Goal: Task Accomplishment & Management: Manage account settings

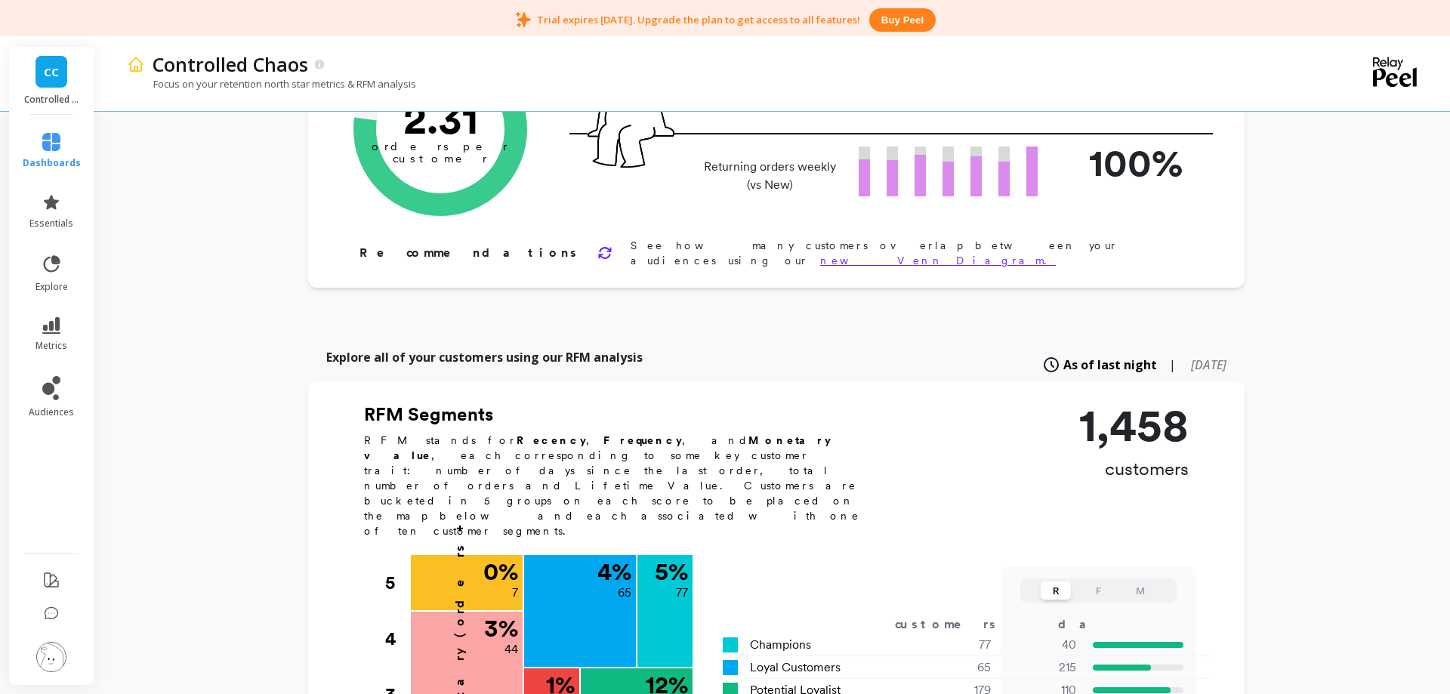
scroll to position [231, 0]
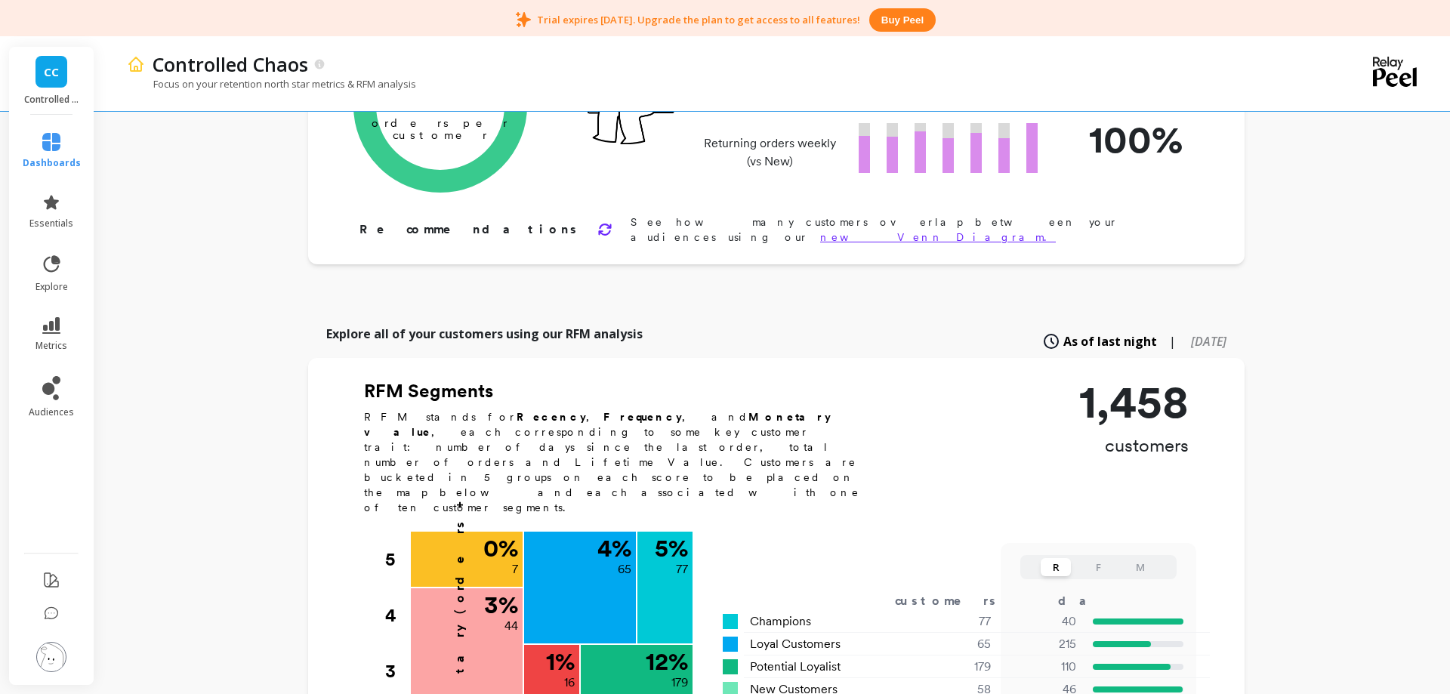
click at [1191, 333] on span "[DATE]" at bounding box center [1208, 341] width 35 height 17
type input "244"
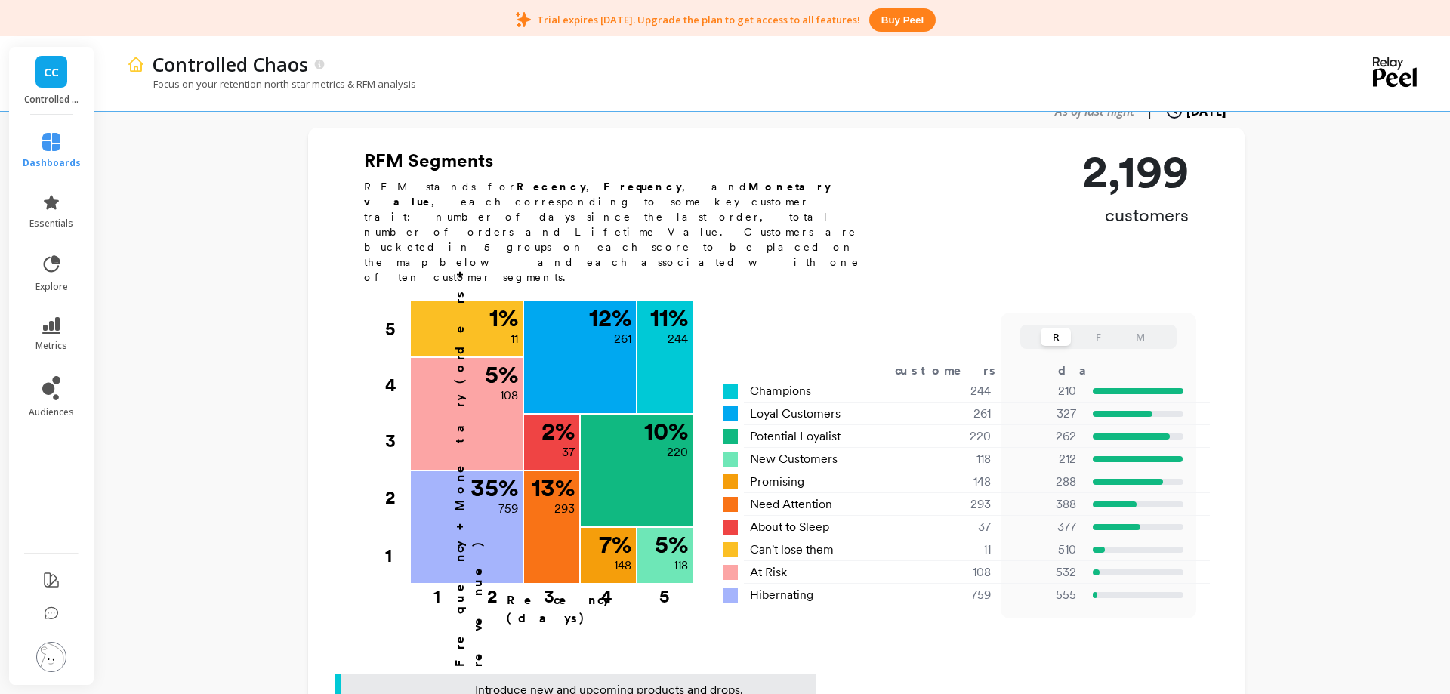
scroll to position [462, 0]
click at [52, 340] on span "metrics" at bounding box center [51, 346] width 32 height 12
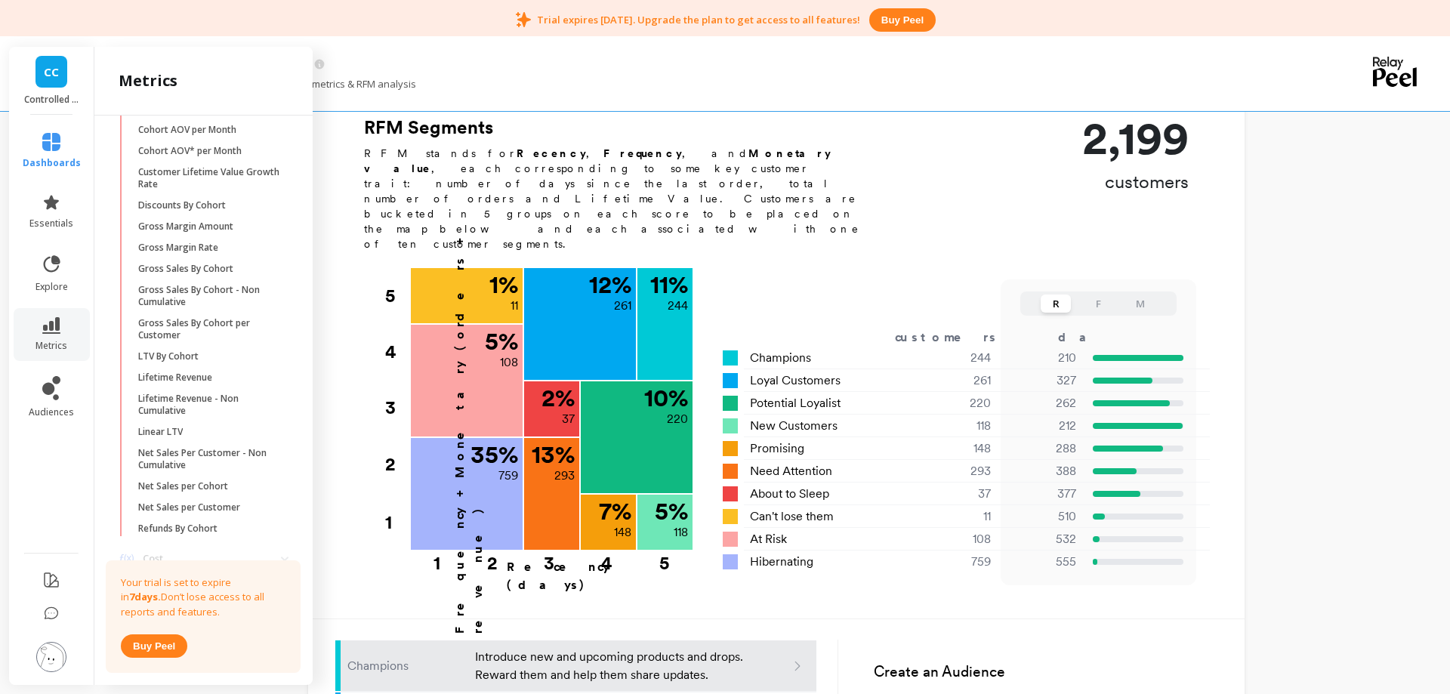
scroll to position [418, 0]
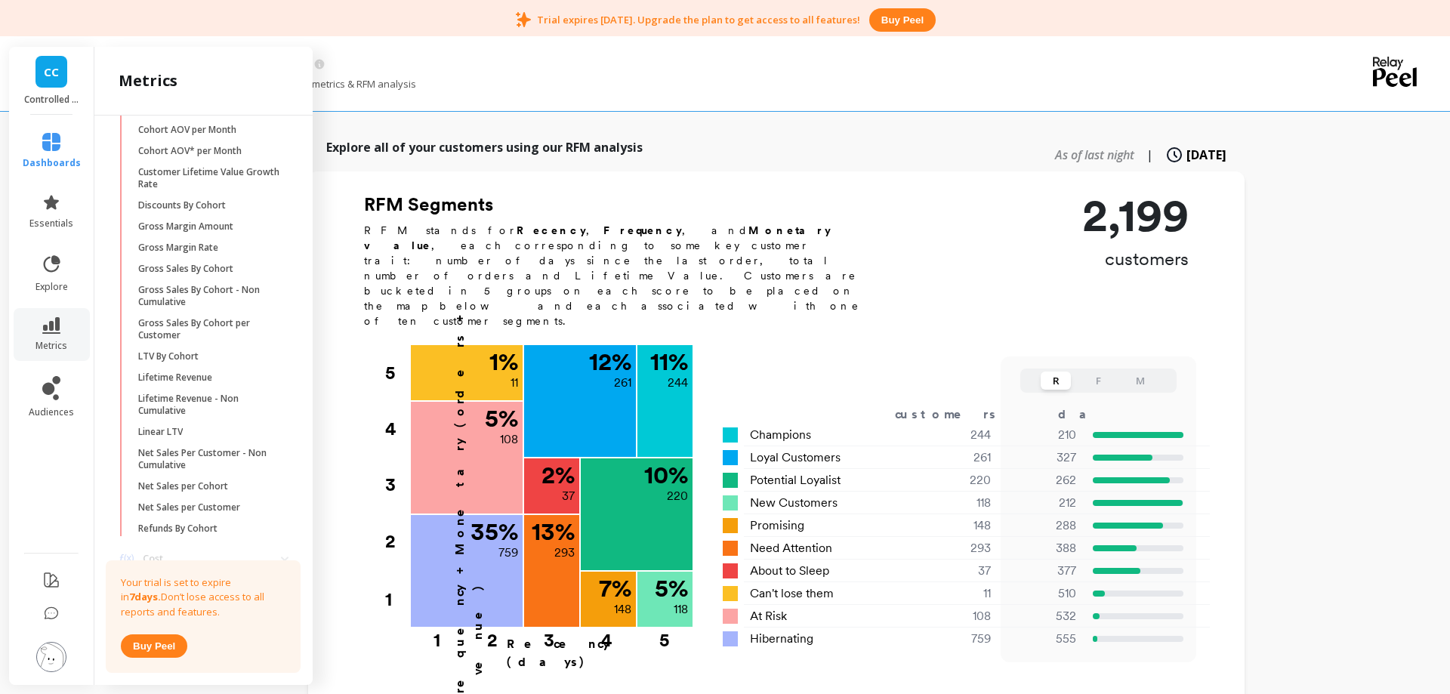
click at [1100, 372] on button "F" at bounding box center [1098, 381] width 30 height 18
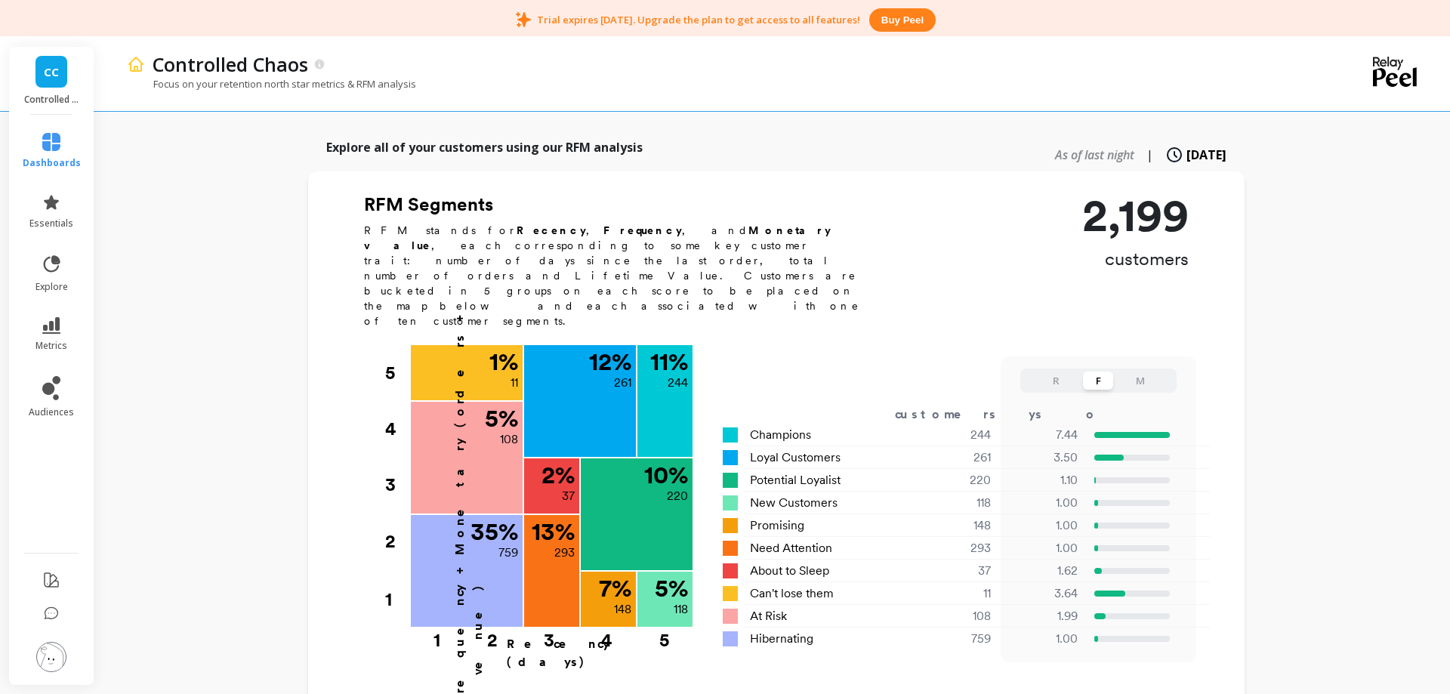
click at [1144, 372] on button "M" at bounding box center [1140, 381] width 30 height 18
click at [1056, 372] on button "R" at bounding box center [1056, 381] width 30 height 18
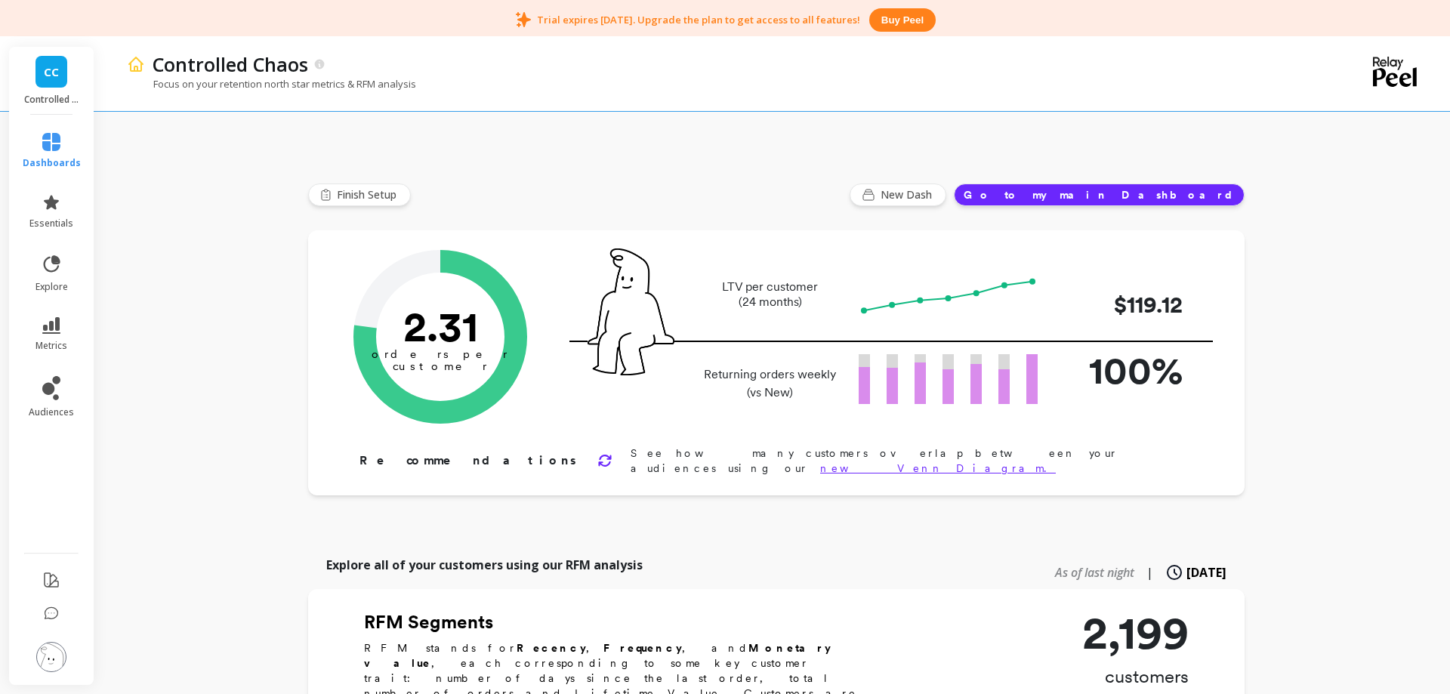
click at [859, 462] on link "new Venn Diagram." at bounding box center [938, 468] width 236 height 12
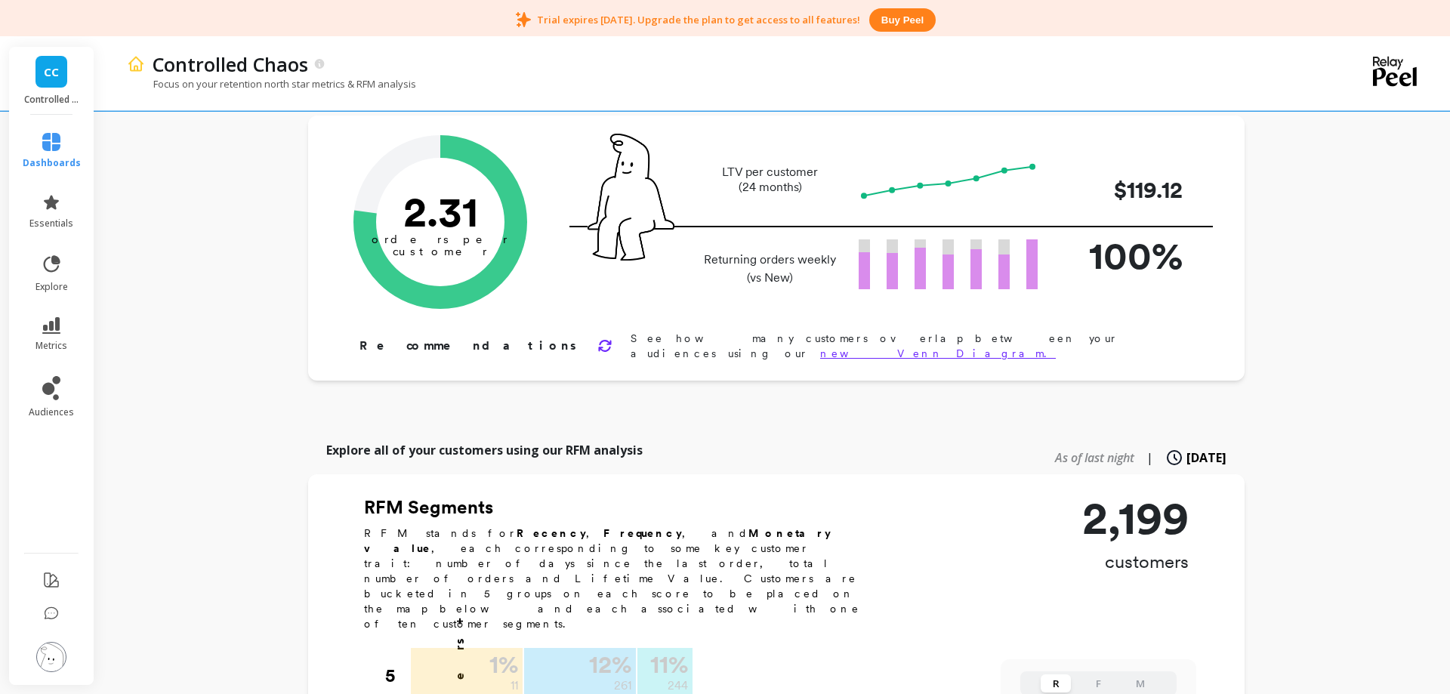
scroll to position [32, 0]
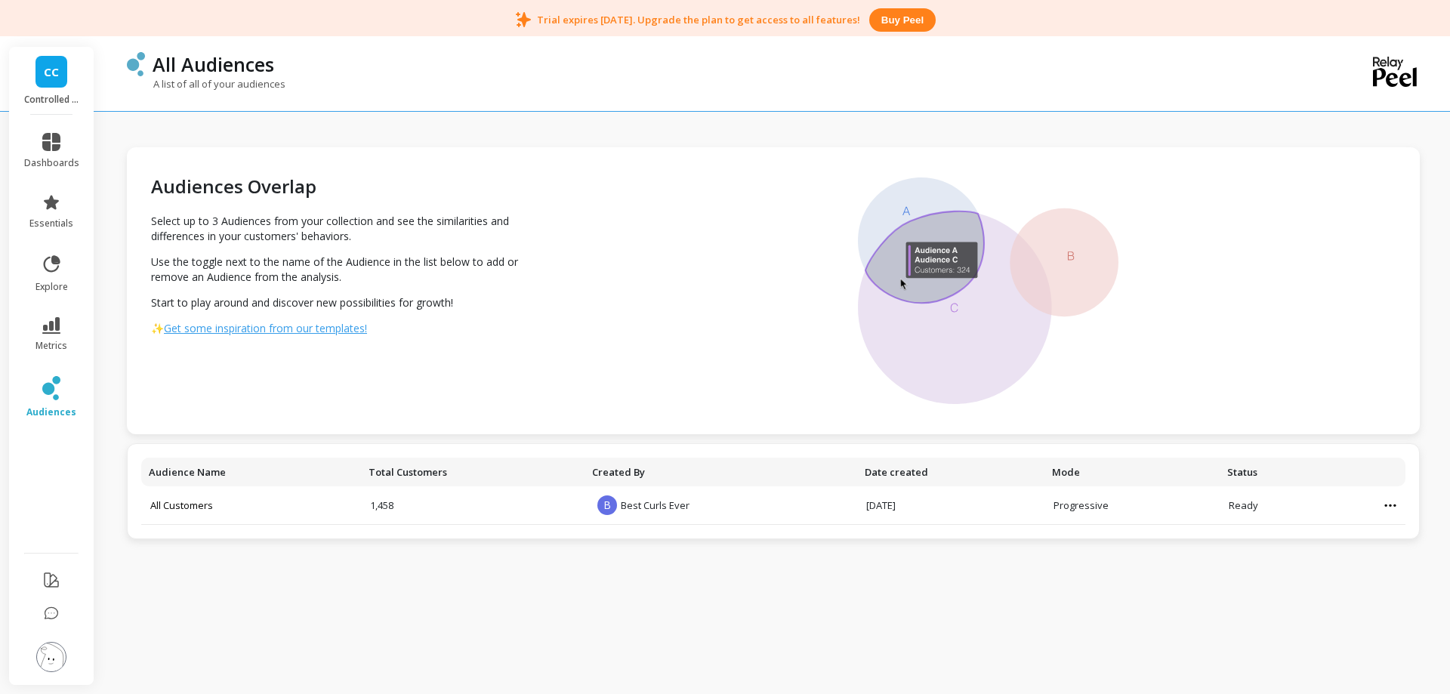
scroll to position [39, 0]
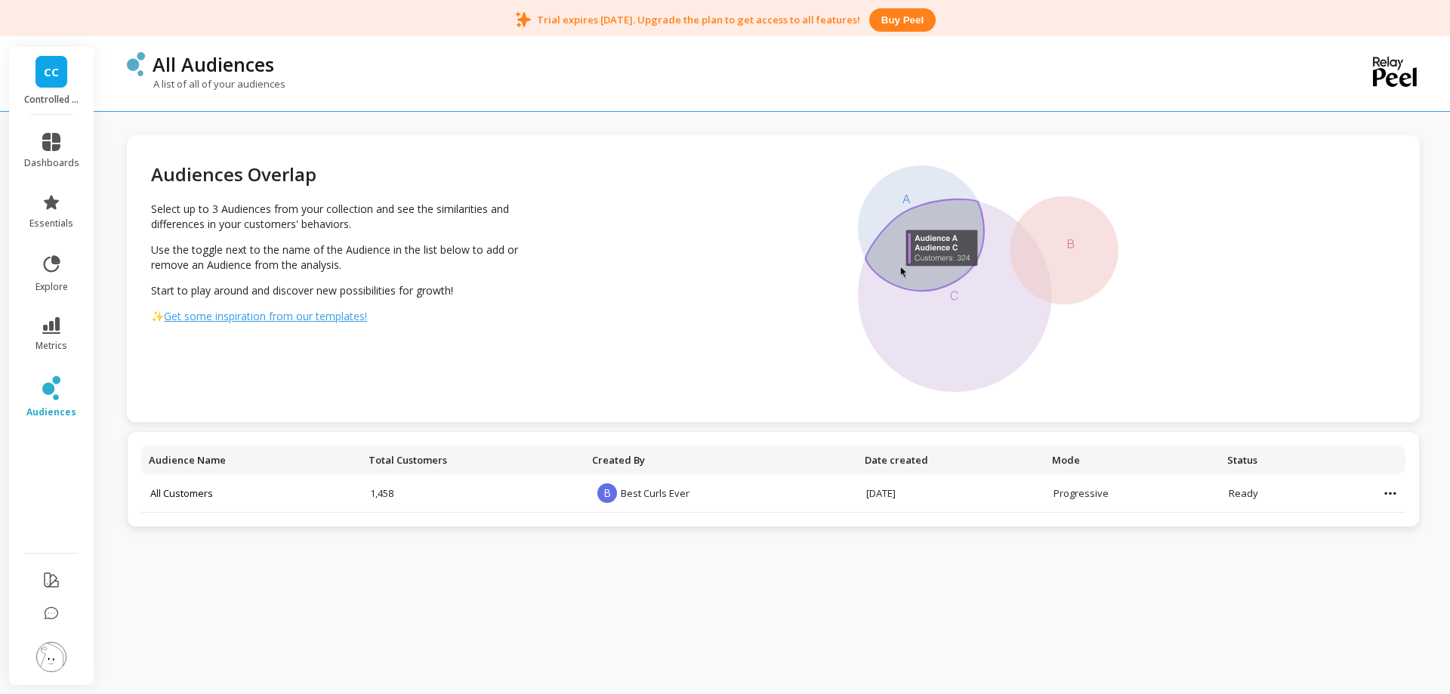
click at [51, 664] on img at bounding box center [51, 657] width 30 height 30
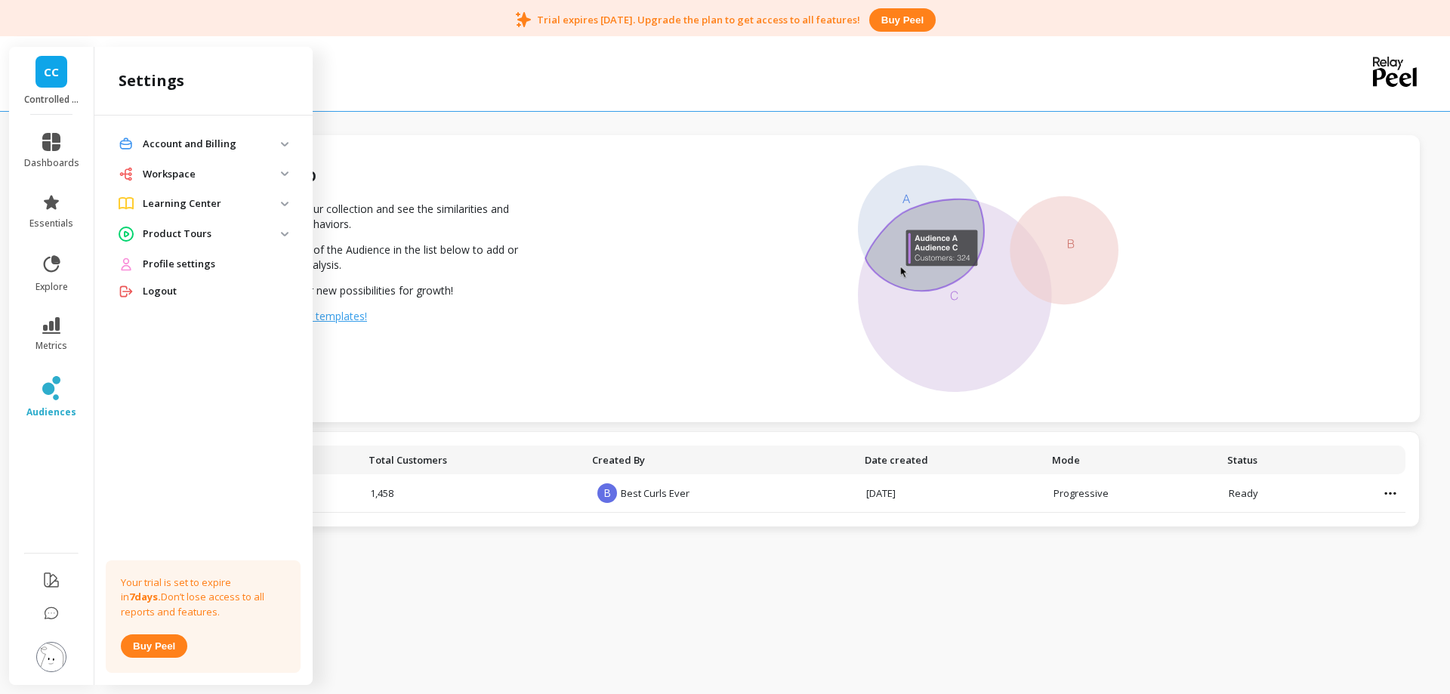
click at [252, 206] on p "Learning Center" at bounding box center [212, 203] width 138 height 15
click at [237, 149] on p "Account and Billing" at bounding box center [212, 144] width 138 height 15
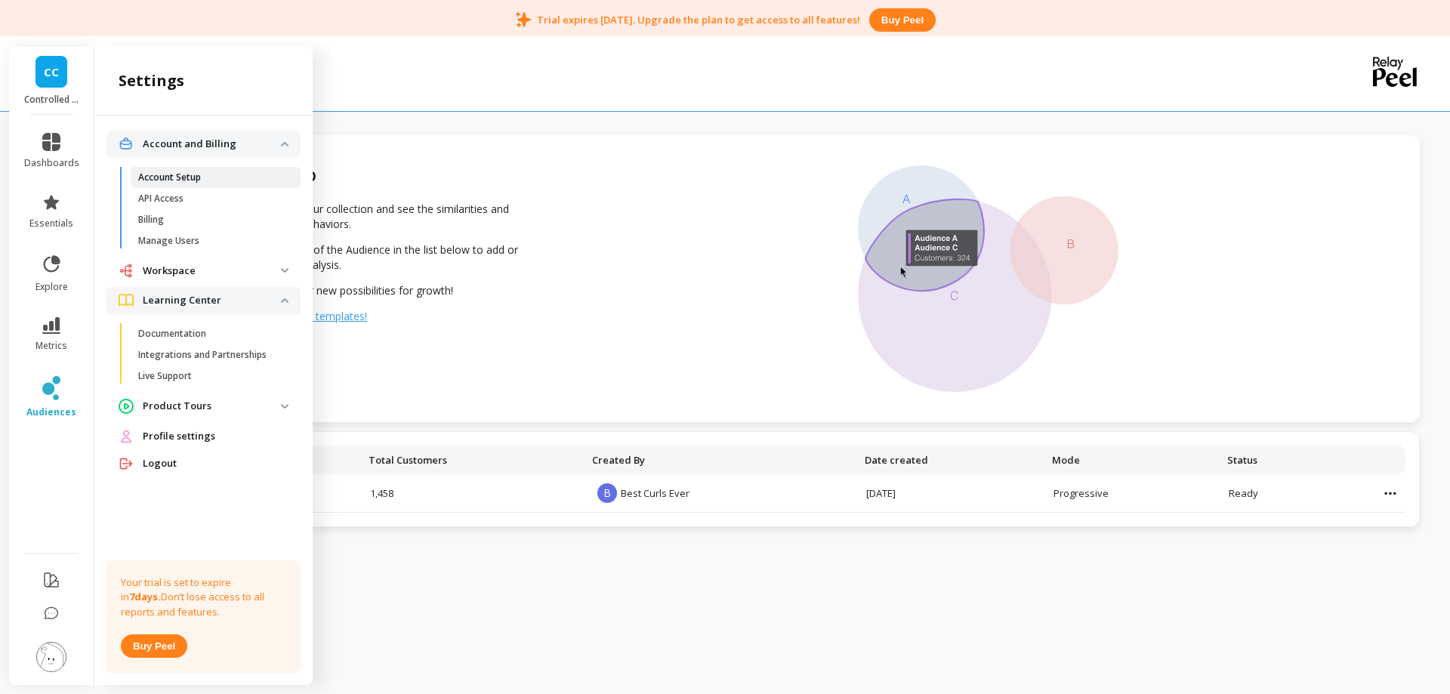
click at [195, 175] on p "Account Setup" at bounding box center [169, 177] width 63 height 12
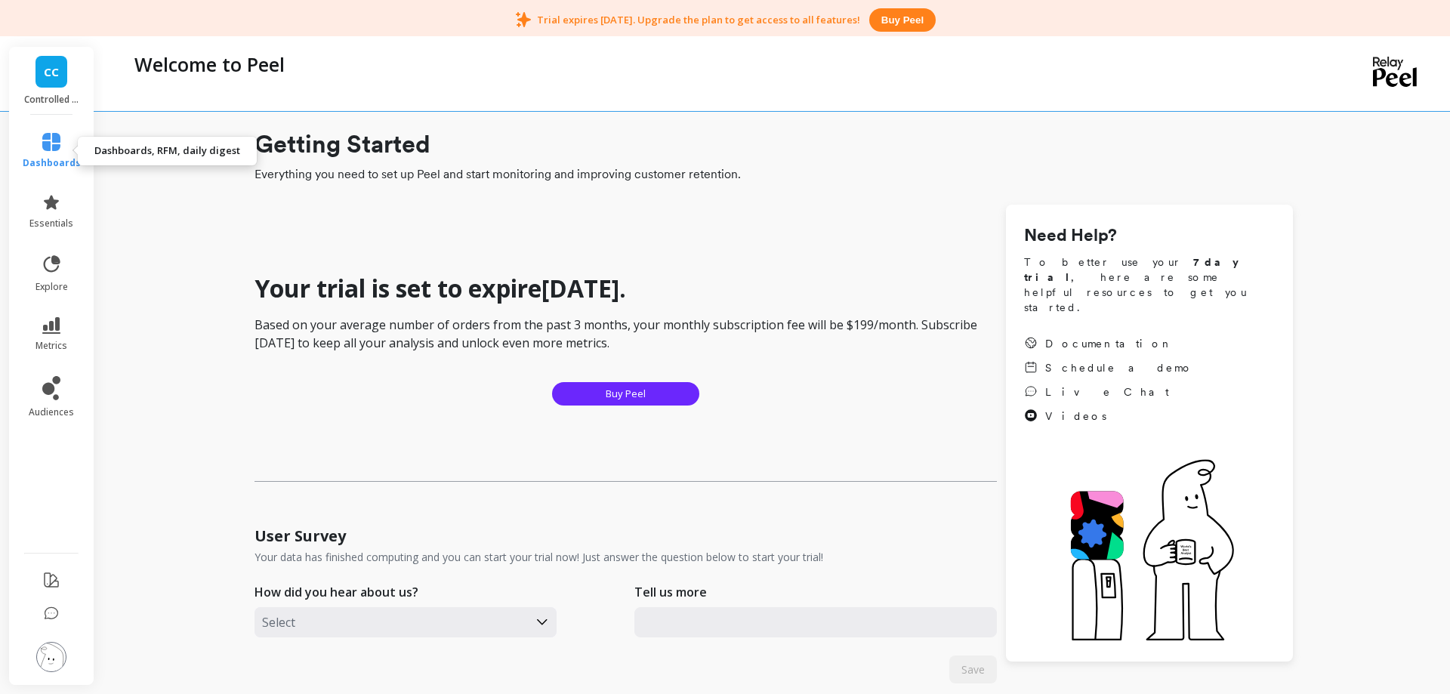
click at [51, 142] on icon at bounding box center [51, 142] width 18 height 18
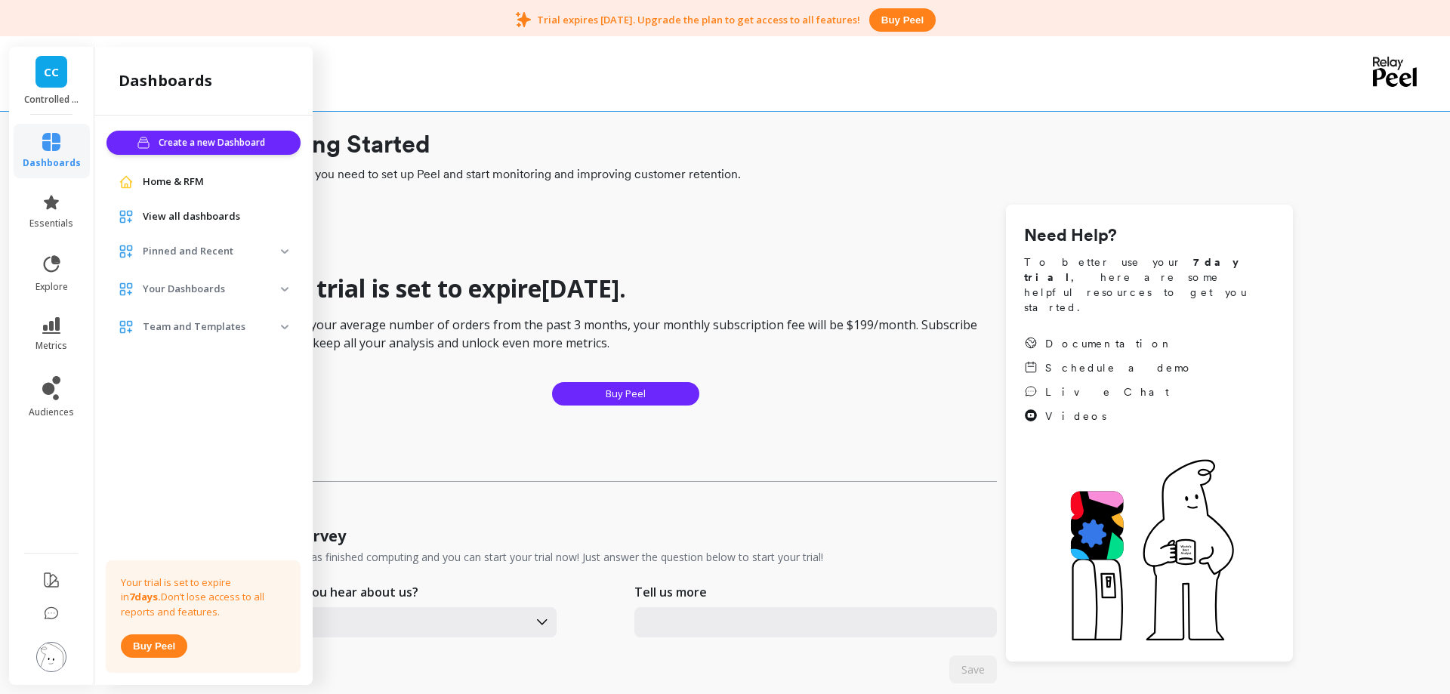
click at [213, 251] on p "Pinned and Recent" at bounding box center [212, 251] width 138 height 15
click at [205, 286] on p "Customer Dashboard" at bounding box center [184, 285] width 92 height 12
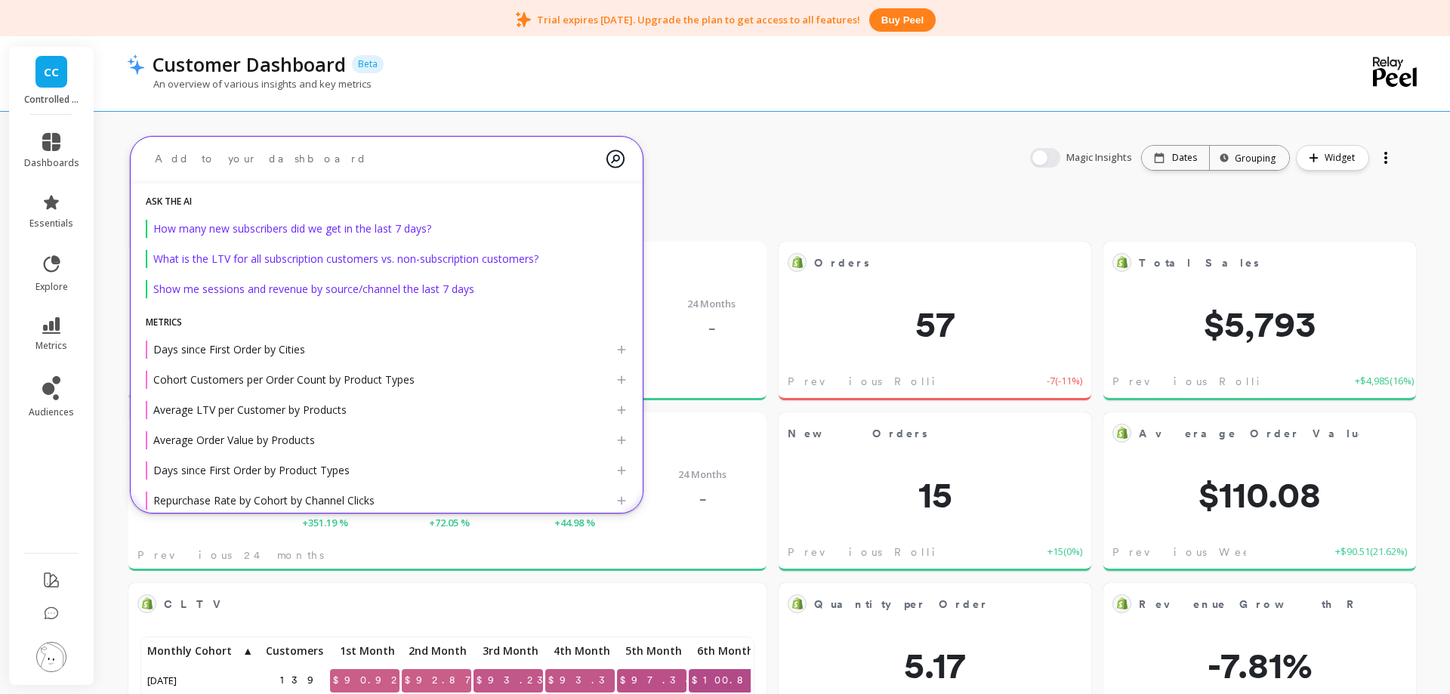
click at [425, 159] on textarea at bounding box center [375, 159] width 464 height 40
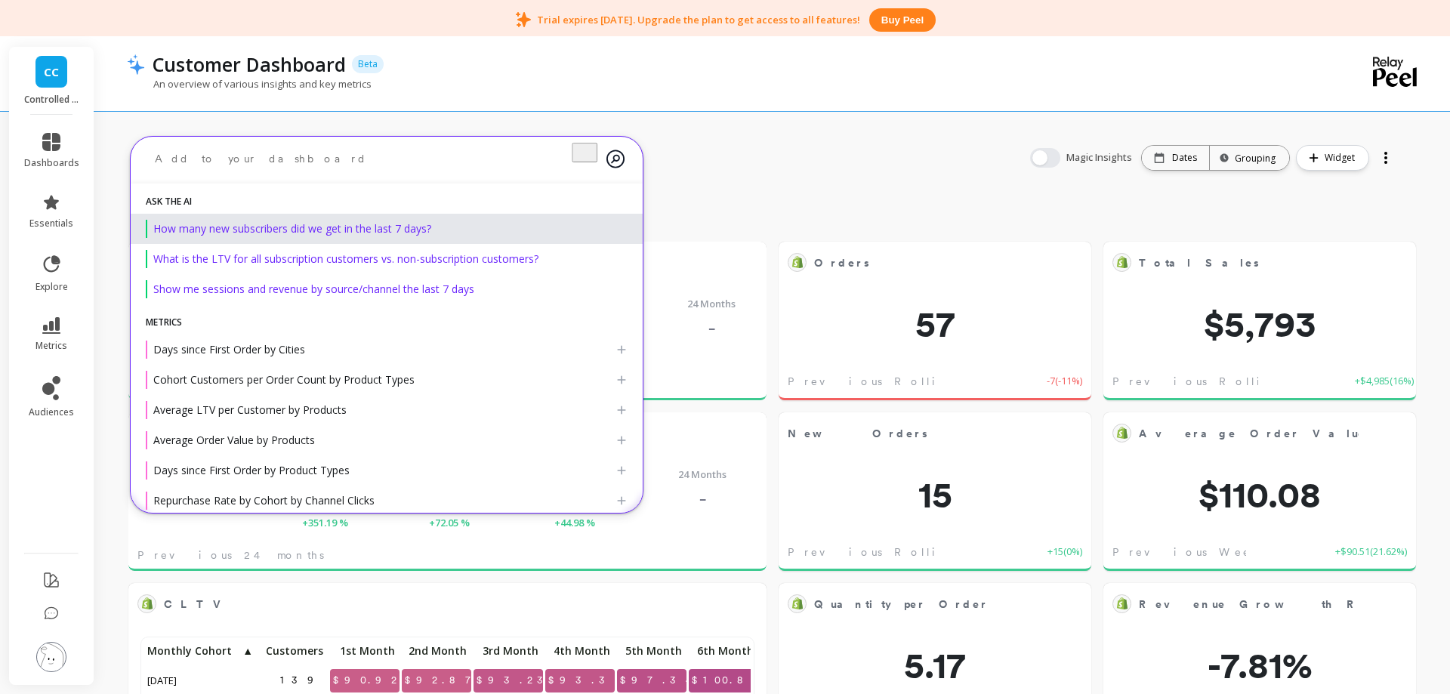
click at [351, 232] on span "How many new subscribers did we get in the last 7 days?" at bounding box center [292, 228] width 278 height 14
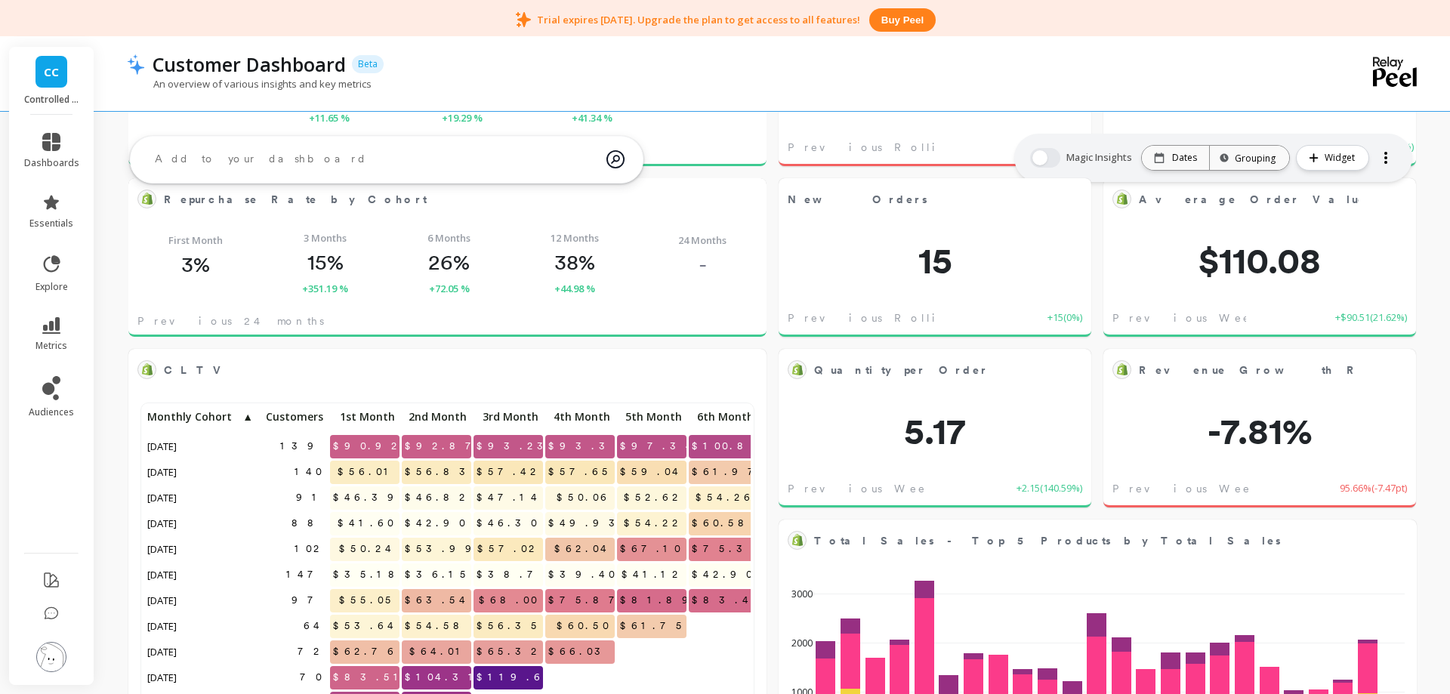
scroll to position [0, 0]
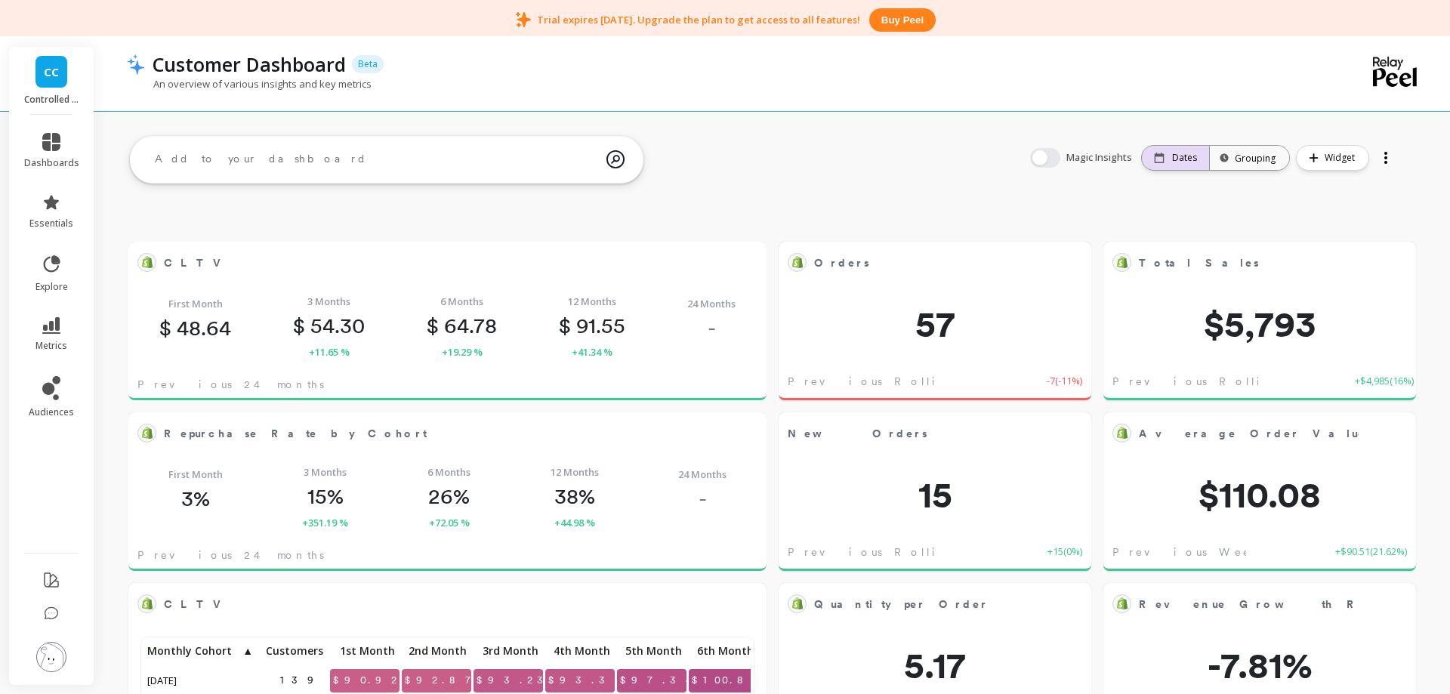
click at [1177, 152] on p "Dates" at bounding box center [1184, 158] width 25 height 12
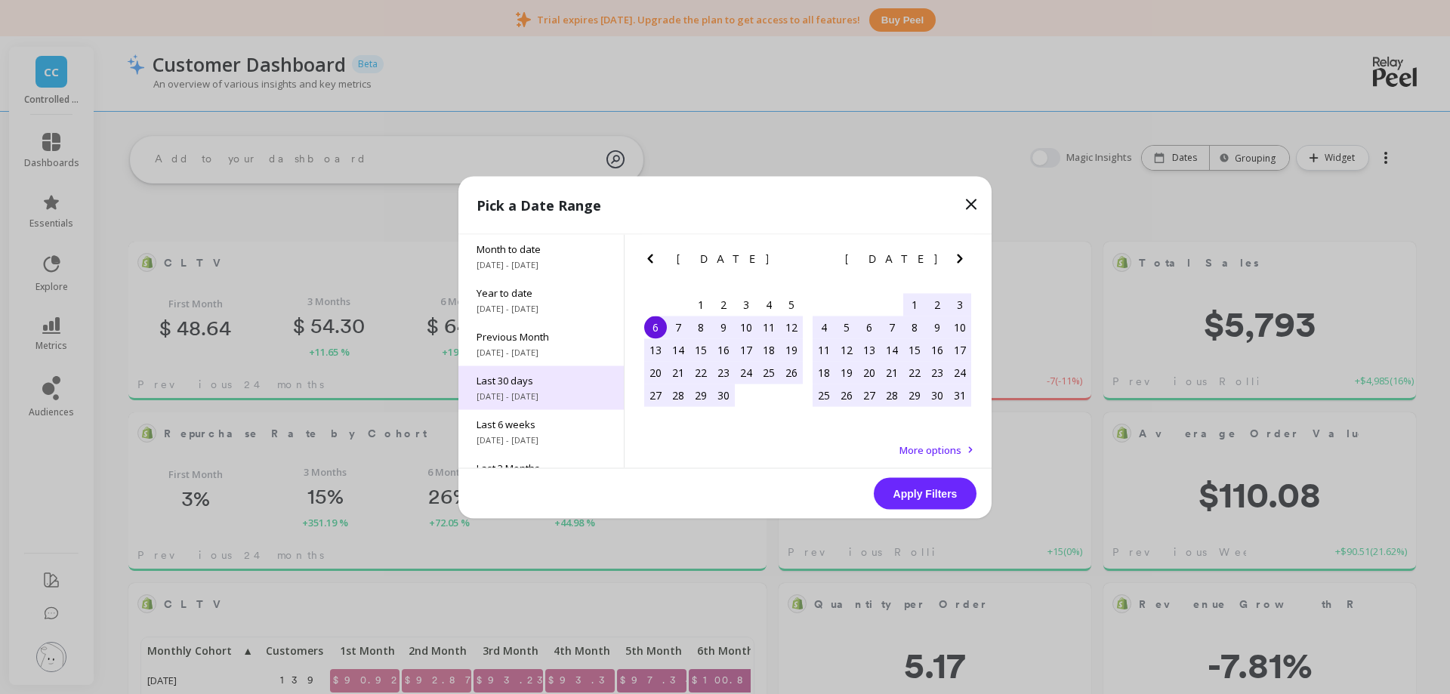
click at [521, 389] on div "Last 30 days 9/6/2025 - 10/6/2025" at bounding box center [540, 388] width 165 height 44
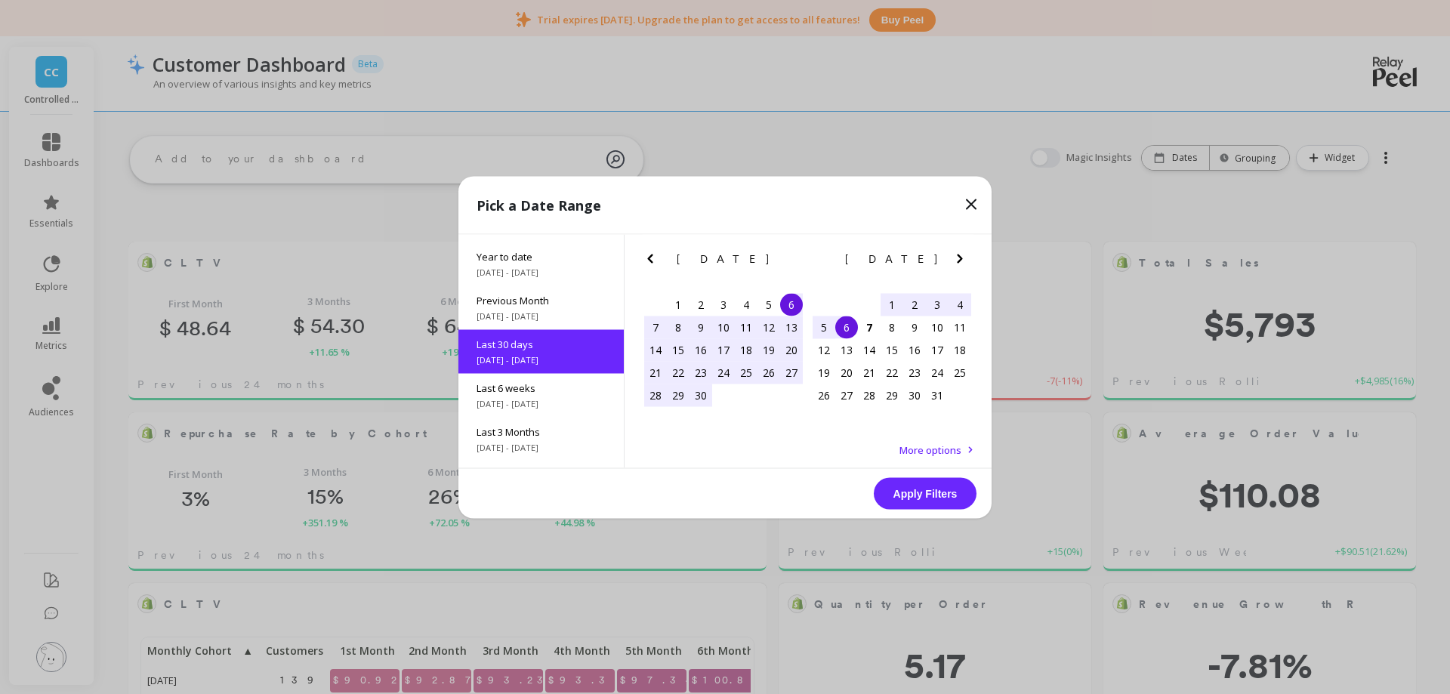
scroll to position [37, 0]
click at [909, 495] on button "Apply Filters" at bounding box center [925, 493] width 103 height 32
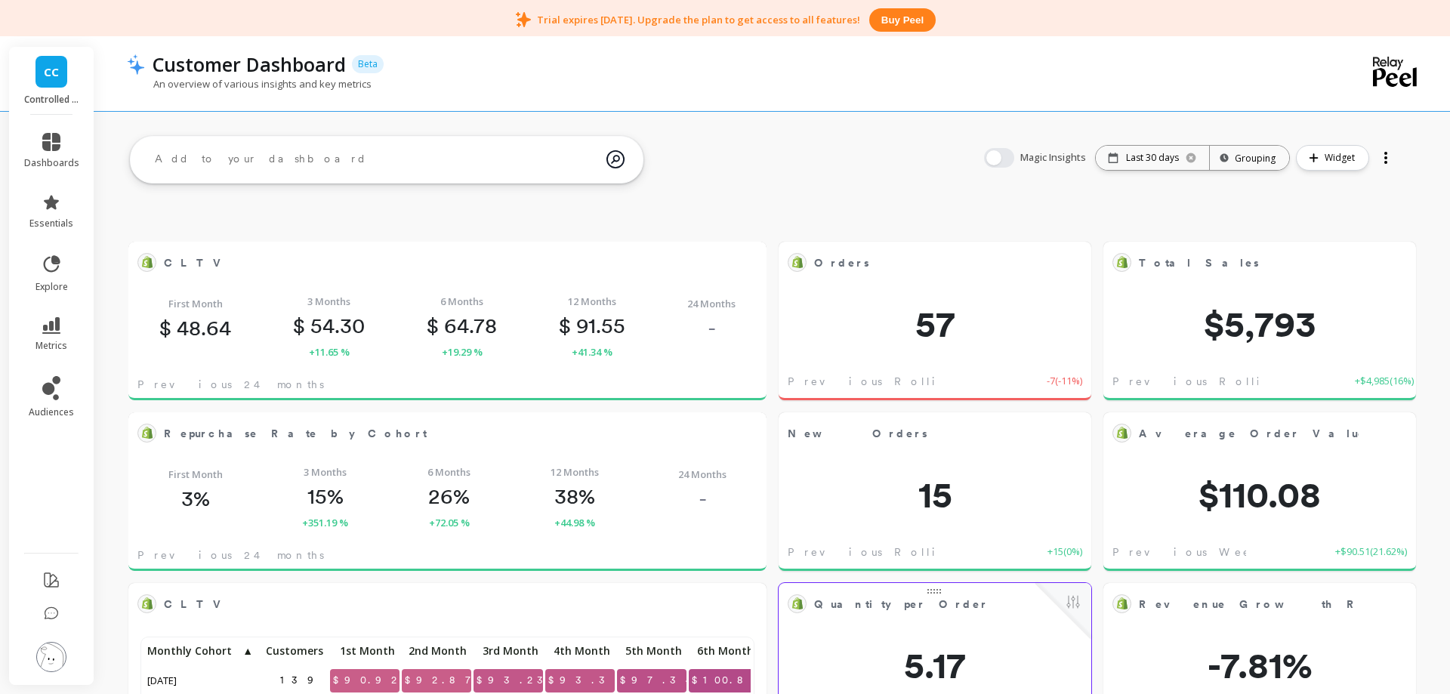
scroll to position [415, 606]
click at [66, 149] on link "dashboards" at bounding box center [51, 151] width 55 height 36
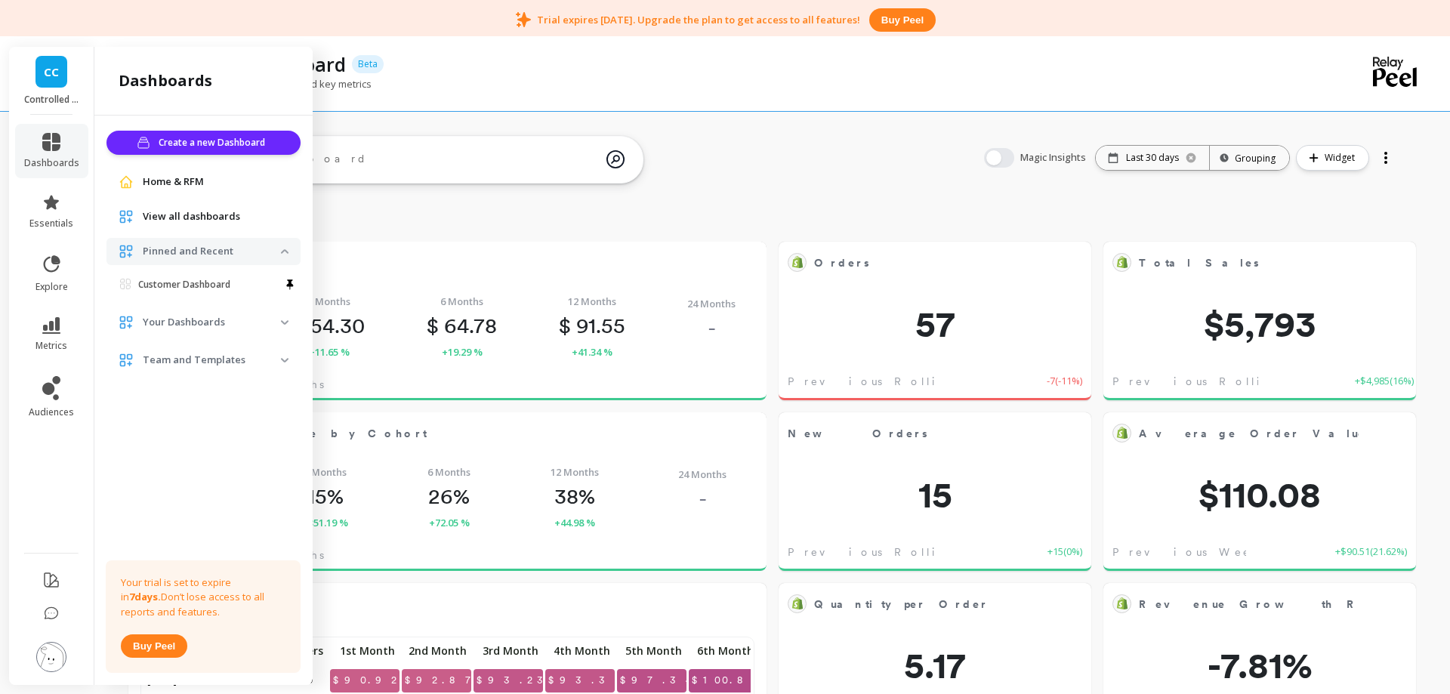
click at [44, 82] on link "CC" at bounding box center [51, 72] width 32 height 32
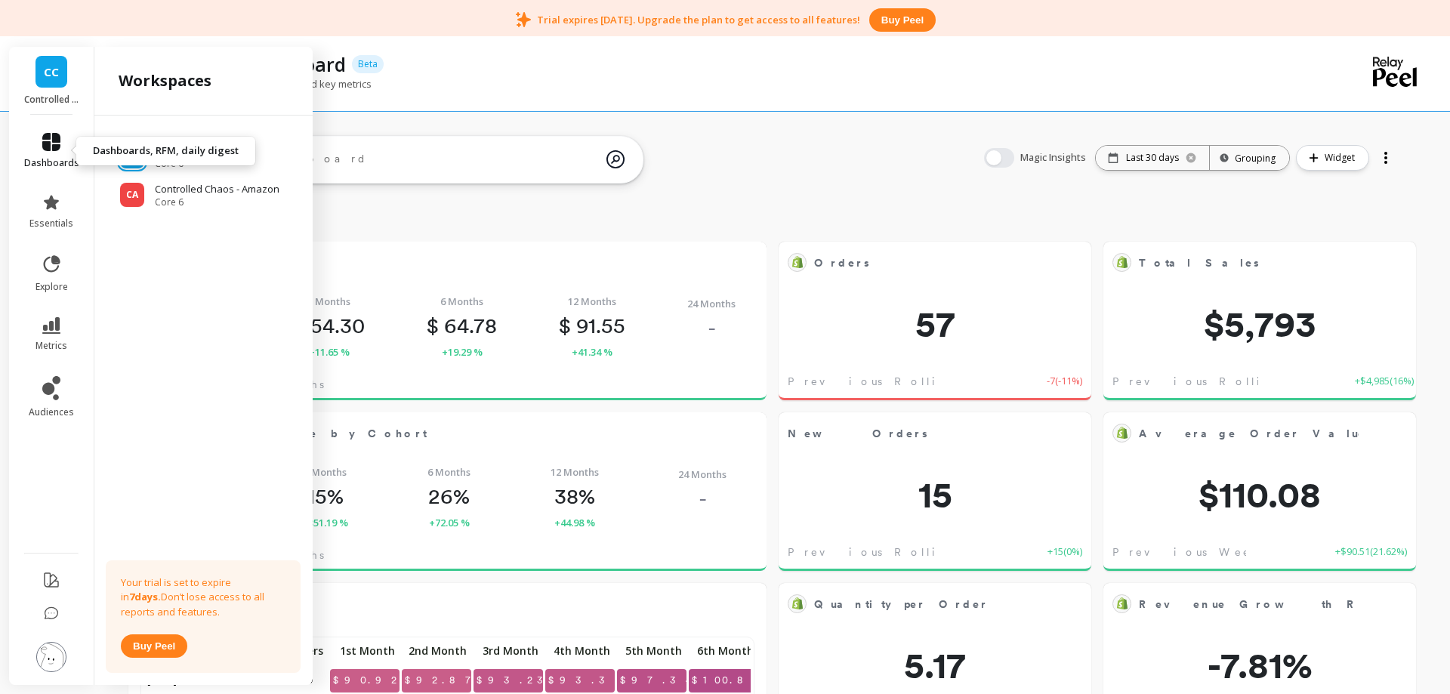
click at [45, 144] on icon at bounding box center [51, 142] width 18 height 18
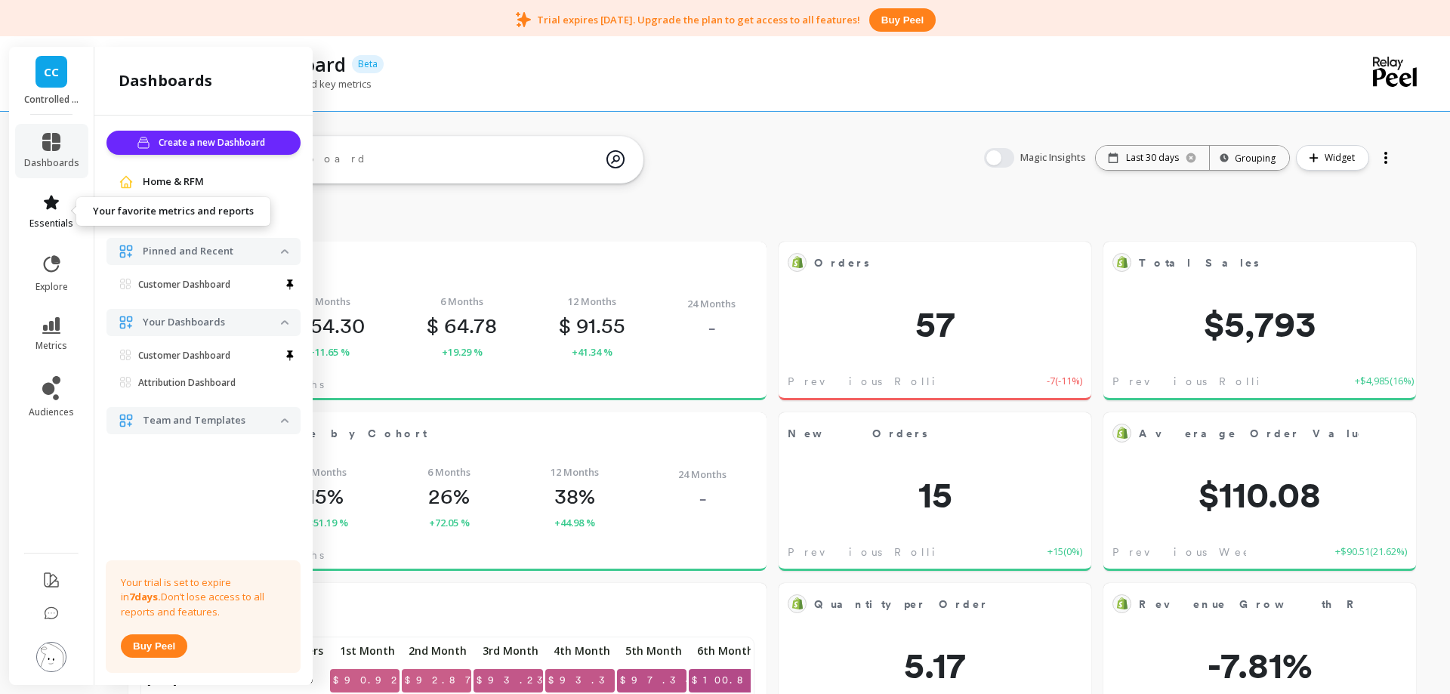
click at [56, 223] on span "essentials" at bounding box center [51, 224] width 44 height 12
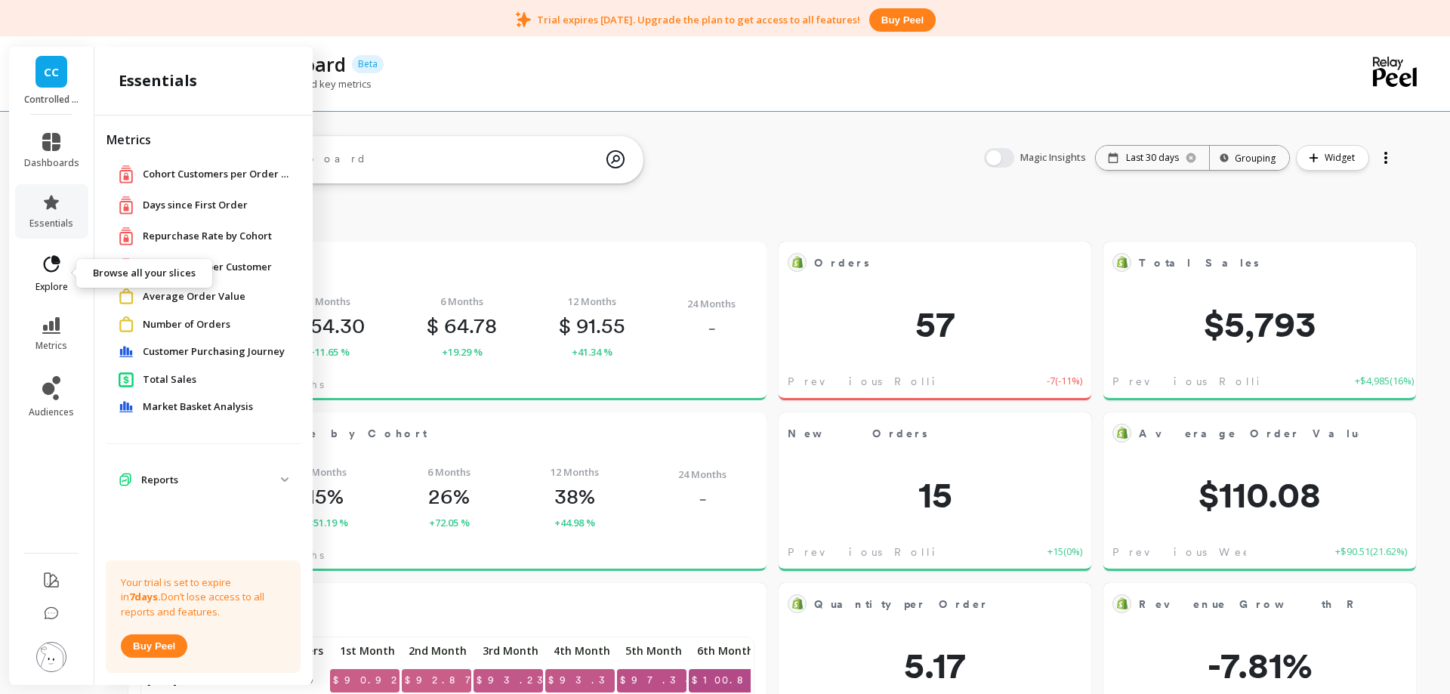
click at [45, 257] on icon at bounding box center [51, 264] width 21 height 21
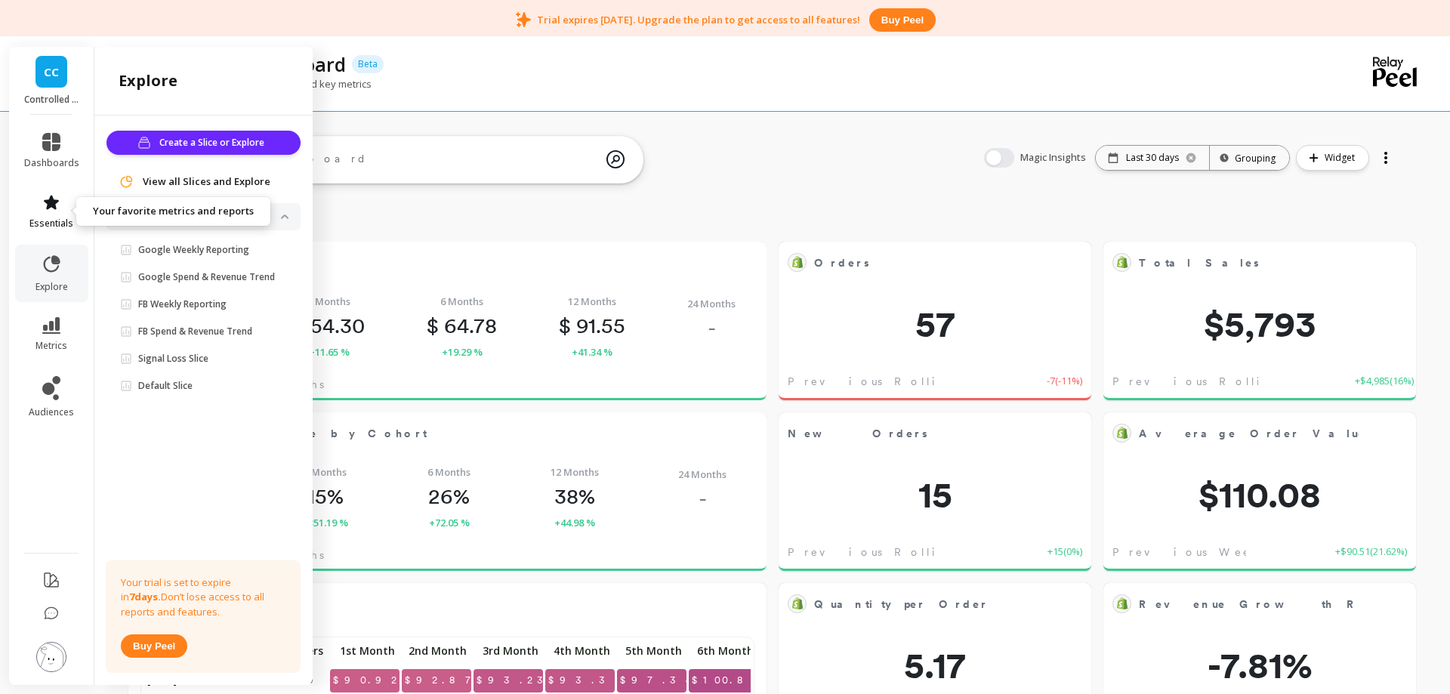
click at [63, 217] on link "essentials" at bounding box center [51, 211] width 55 height 36
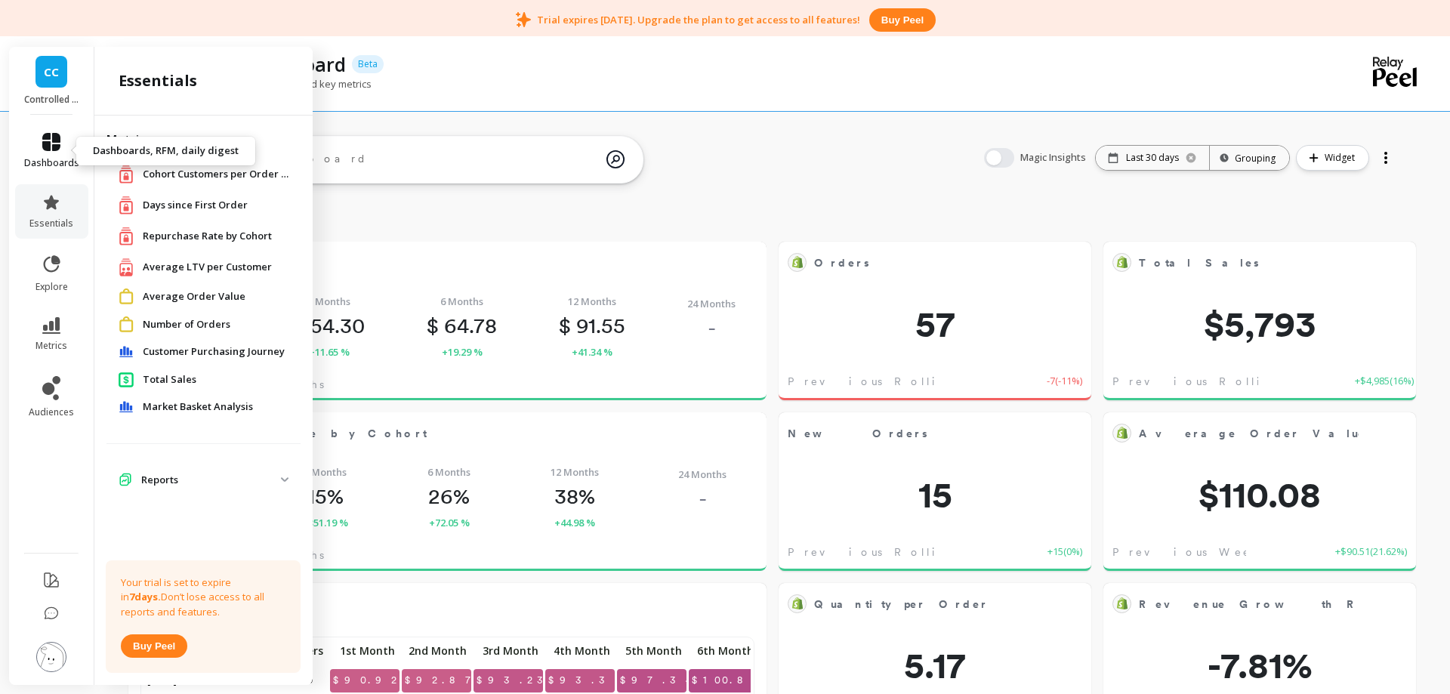
click at [62, 162] on span "dashboards" at bounding box center [51, 163] width 55 height 12
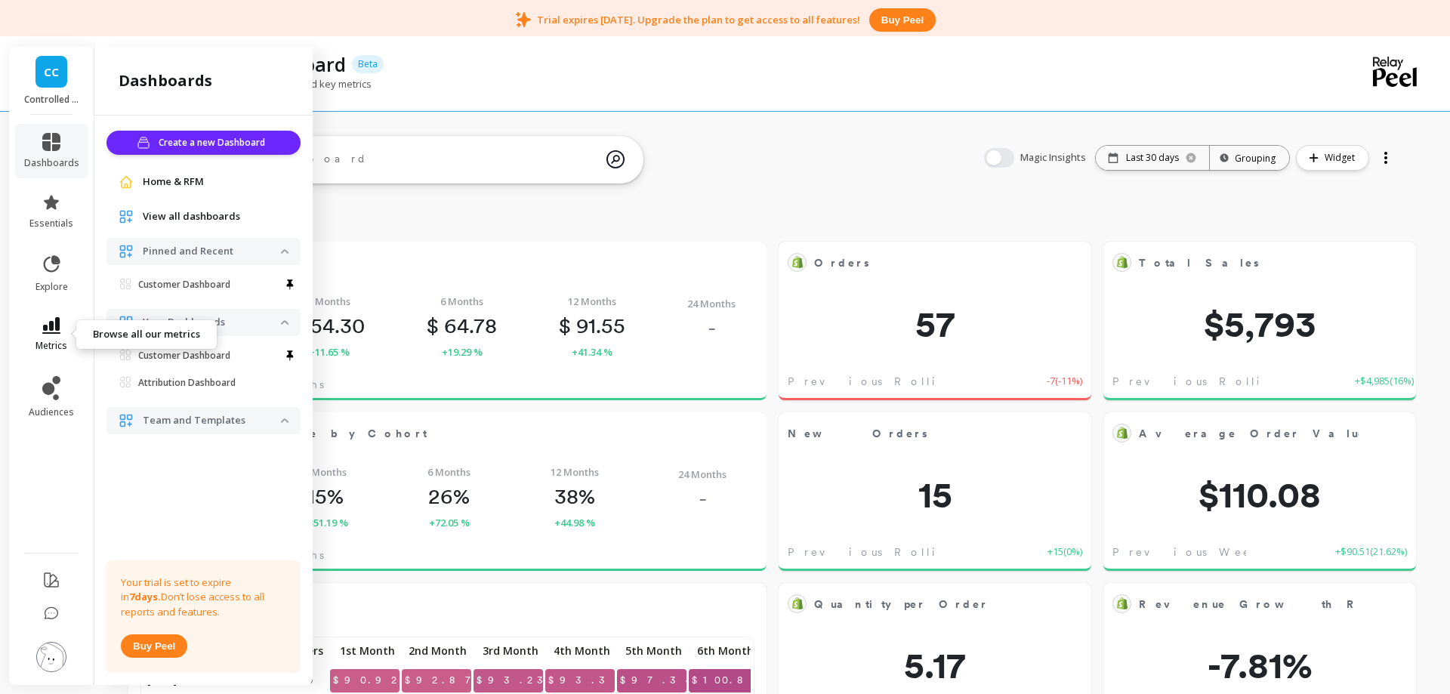
click at [63, 329] on link "metrics" at bounding box center [51, 334] width 55 height 35
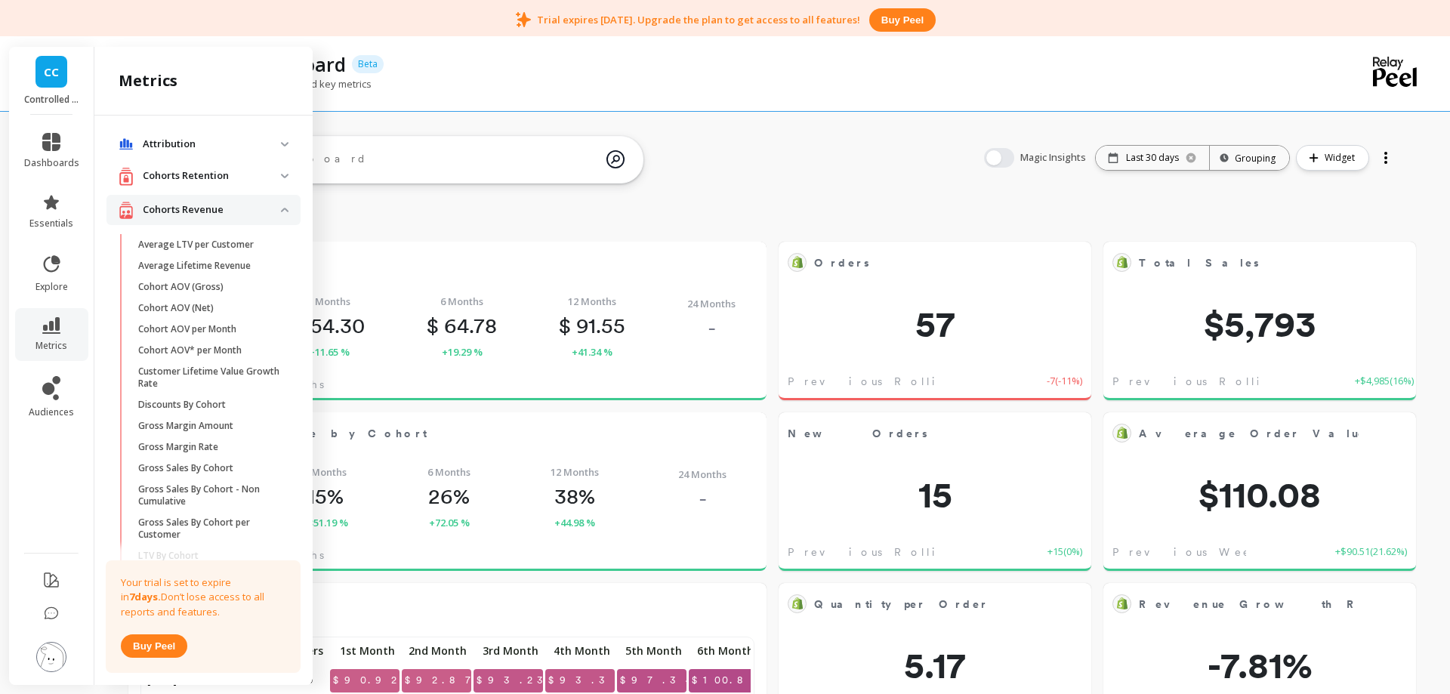
scroll to position [199, 0]
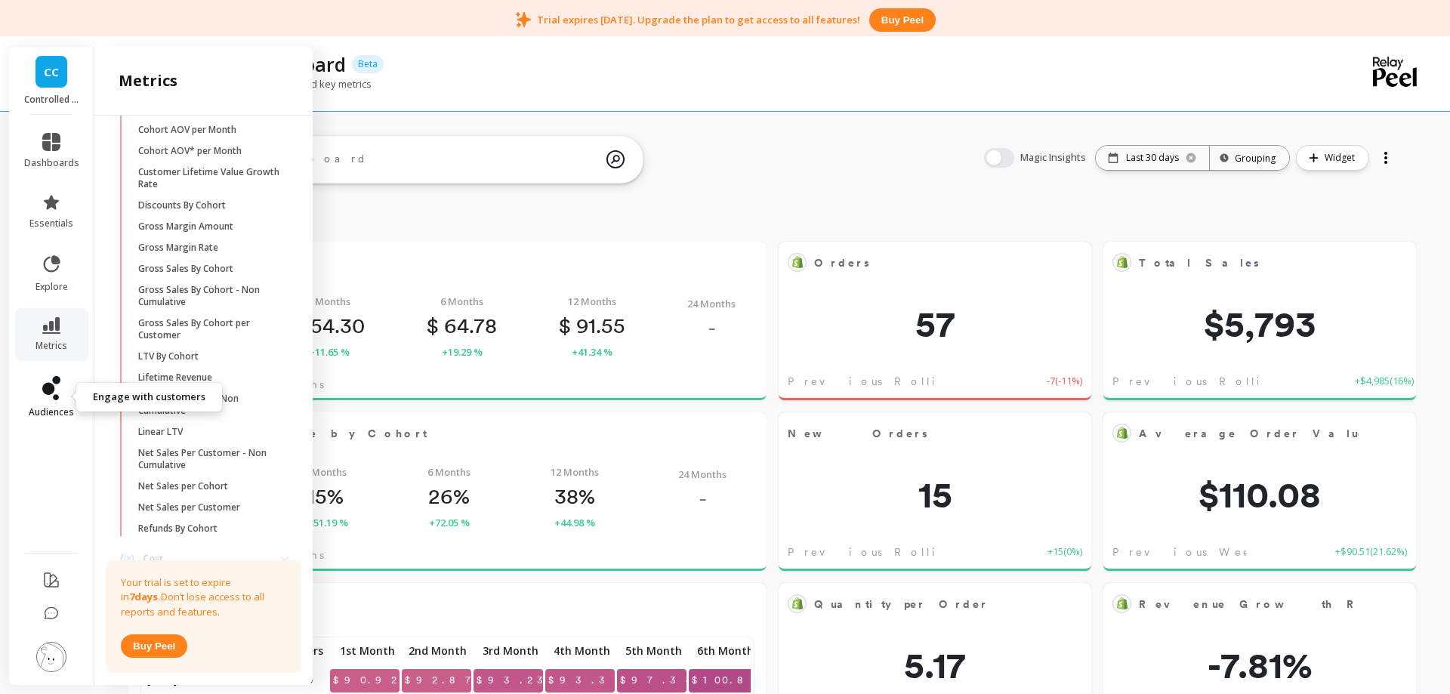
click at [58, 382] on icon at bounding box center [56, 380] width 8 height 8
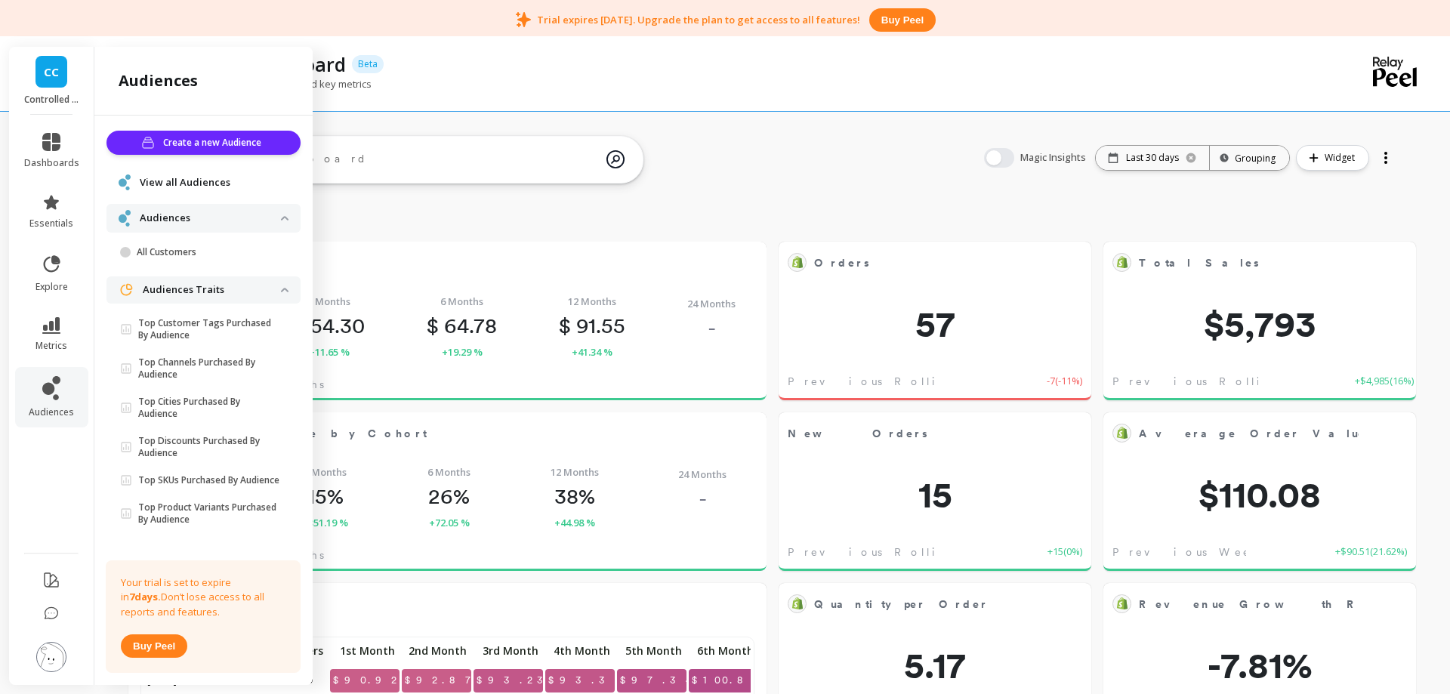
click at [48, 76] on span "CC" at bounding box center [51, 71] width 15 height 17
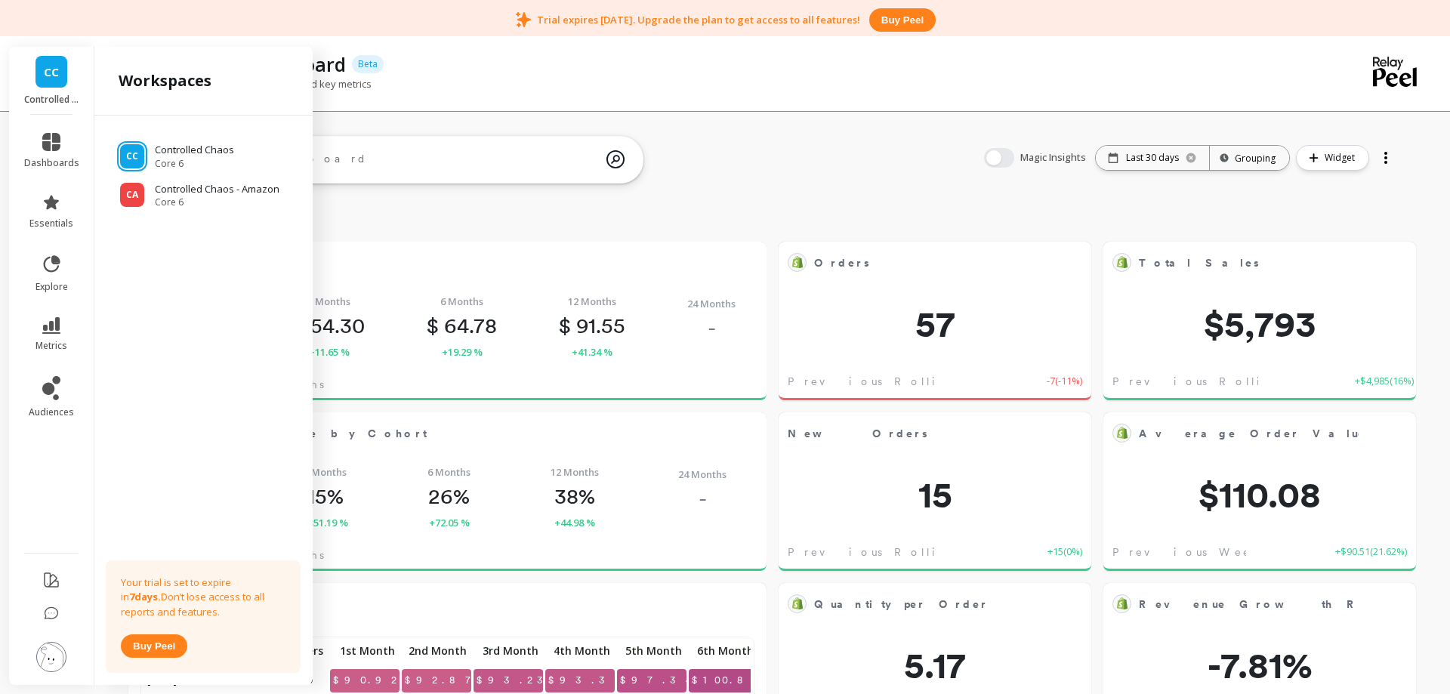
click at [54, 658] on img at bounding box center [51, 657] width 30 height 30
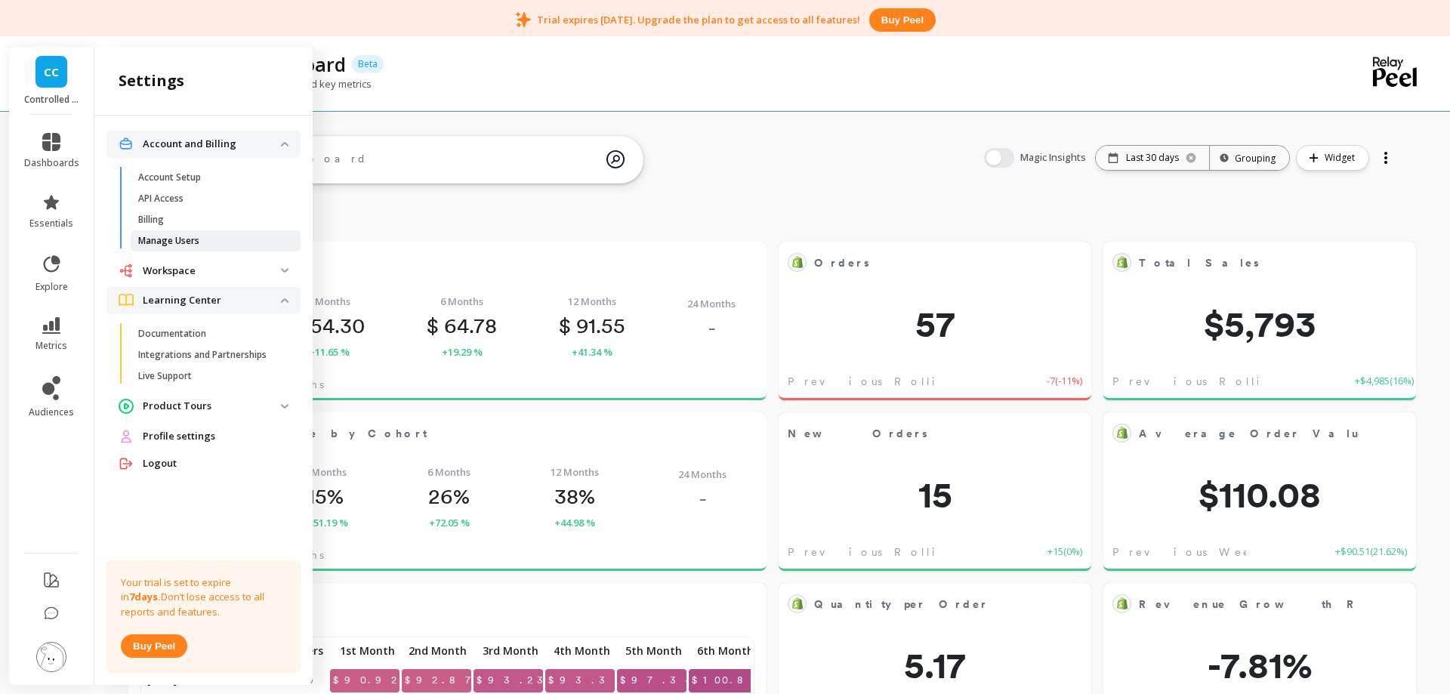
click at [172, 240] on p "Manage Users" at bounding box center [168, 241] width 61 height 12
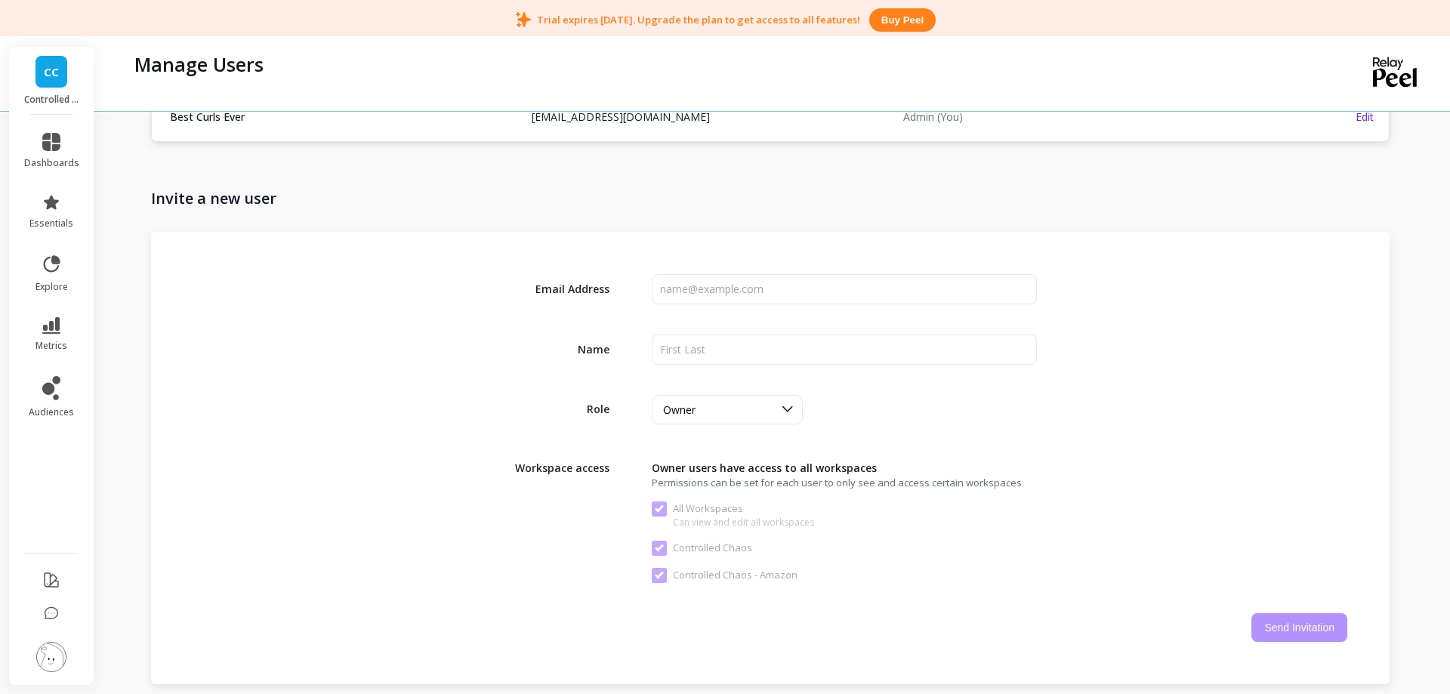
scroll to position [231, 0]
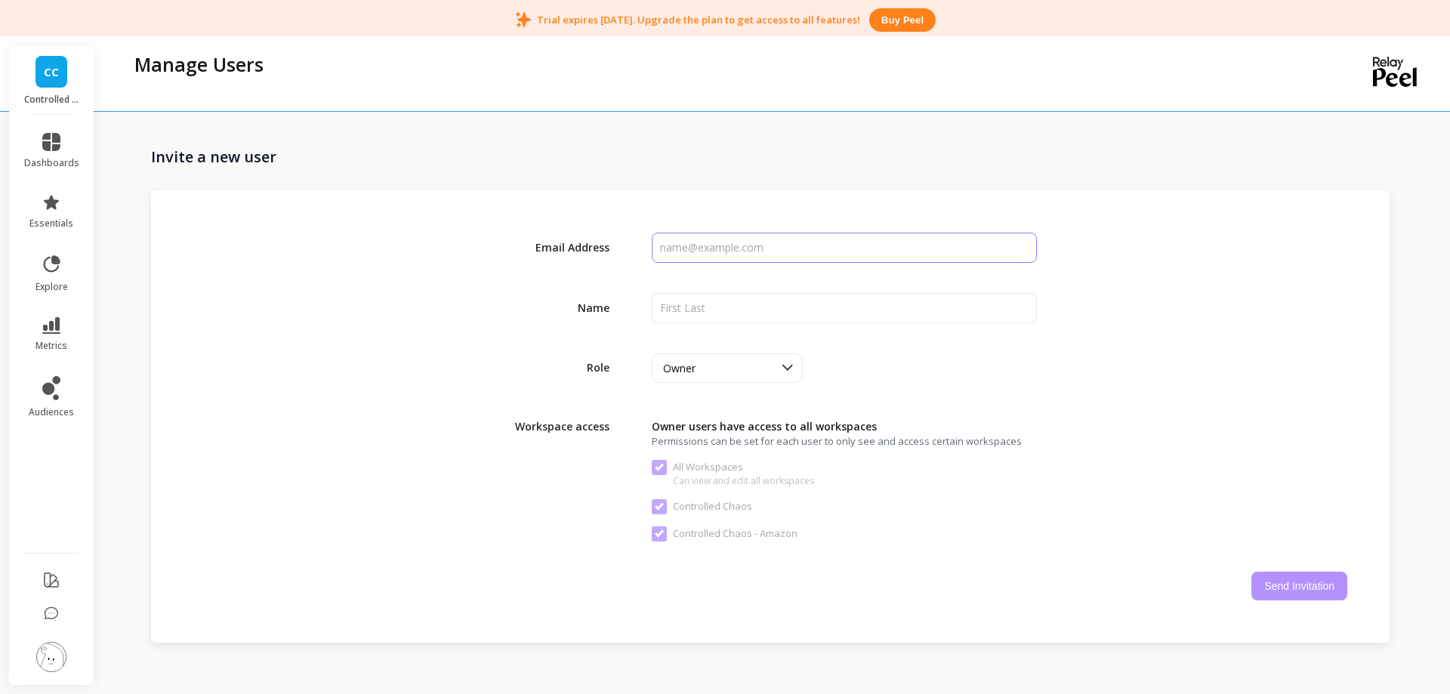
click at [727, 243] on input "input" at bounding box center [844, 248] width 384 height 30
type input "shahrukh@controlledchaoshair.com"
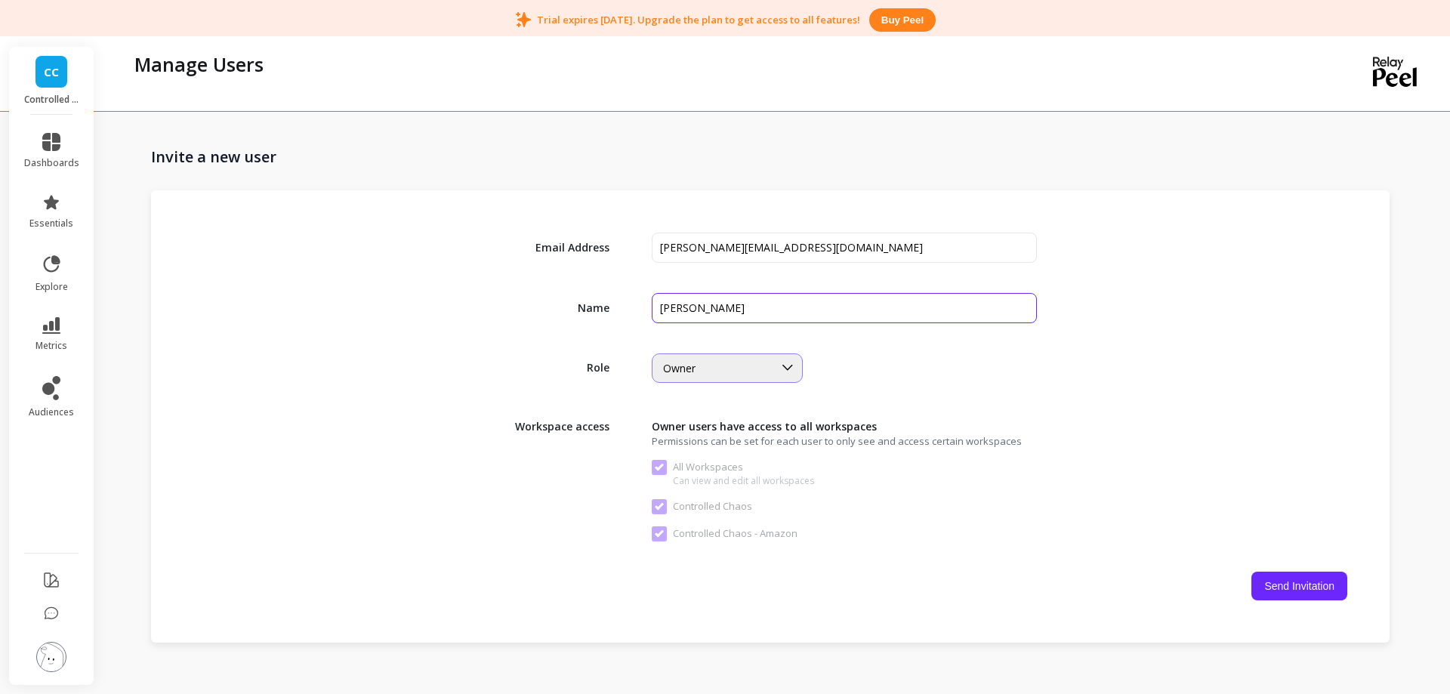
type input "Shahrukh"
click at [705, 375] on div "Owner" at bounding box center [713, 368] width 121 height 17
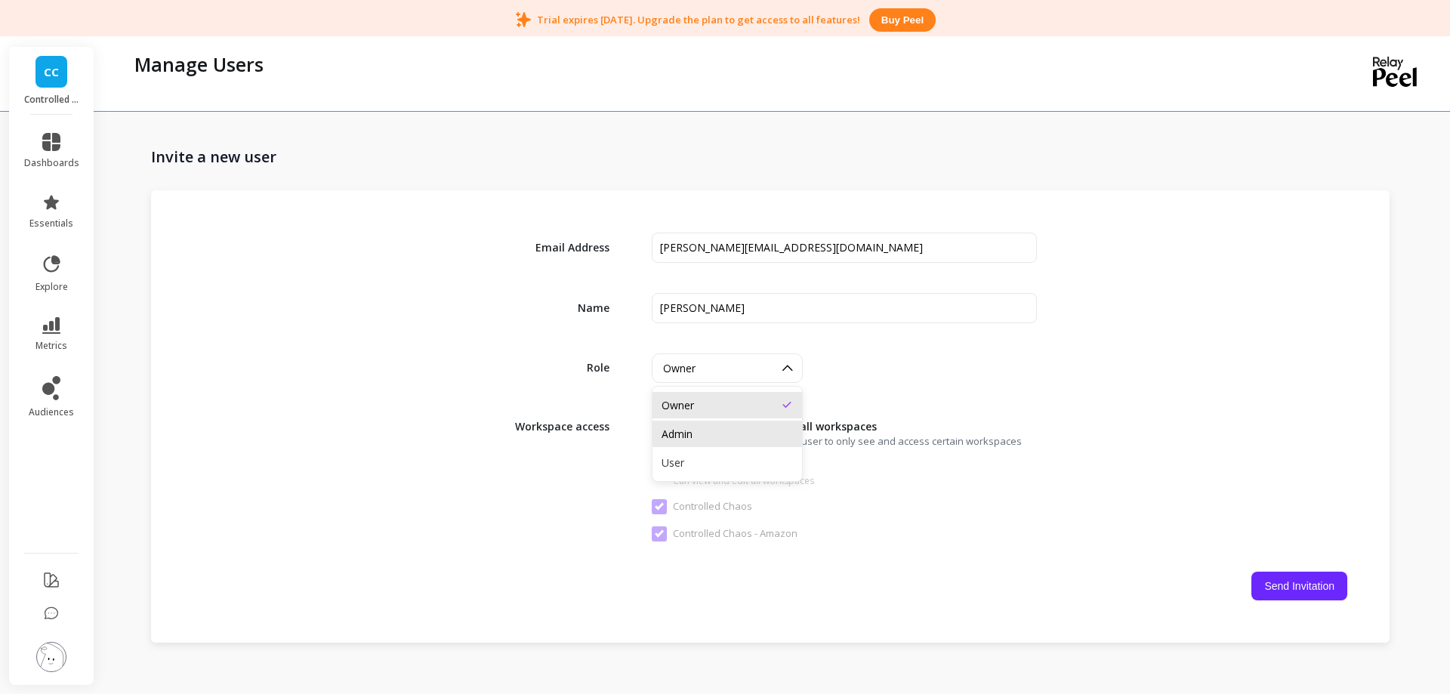
click at [692, 444] on div "Admin" at bounding box center [728, 434] width 150 height 26
click at [1282, 591] on button "Send Invitation" at bounding box center [1299, 586] width 96 height 29
checkbox Workspaces "false"
checkbox Chaos "false"
checkbox Amazon "false"
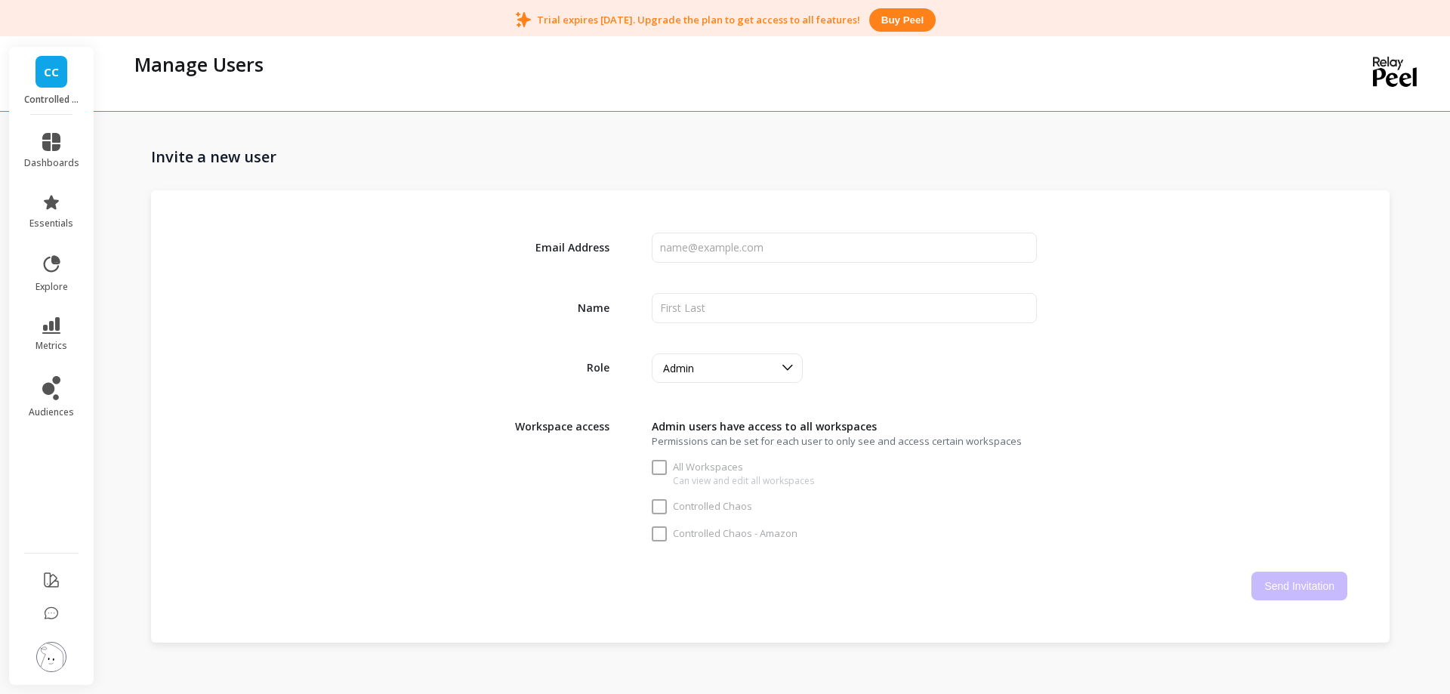
checkbox Workspaces "true"
checkbox Chaos "true"
checkbox Amazon "true"
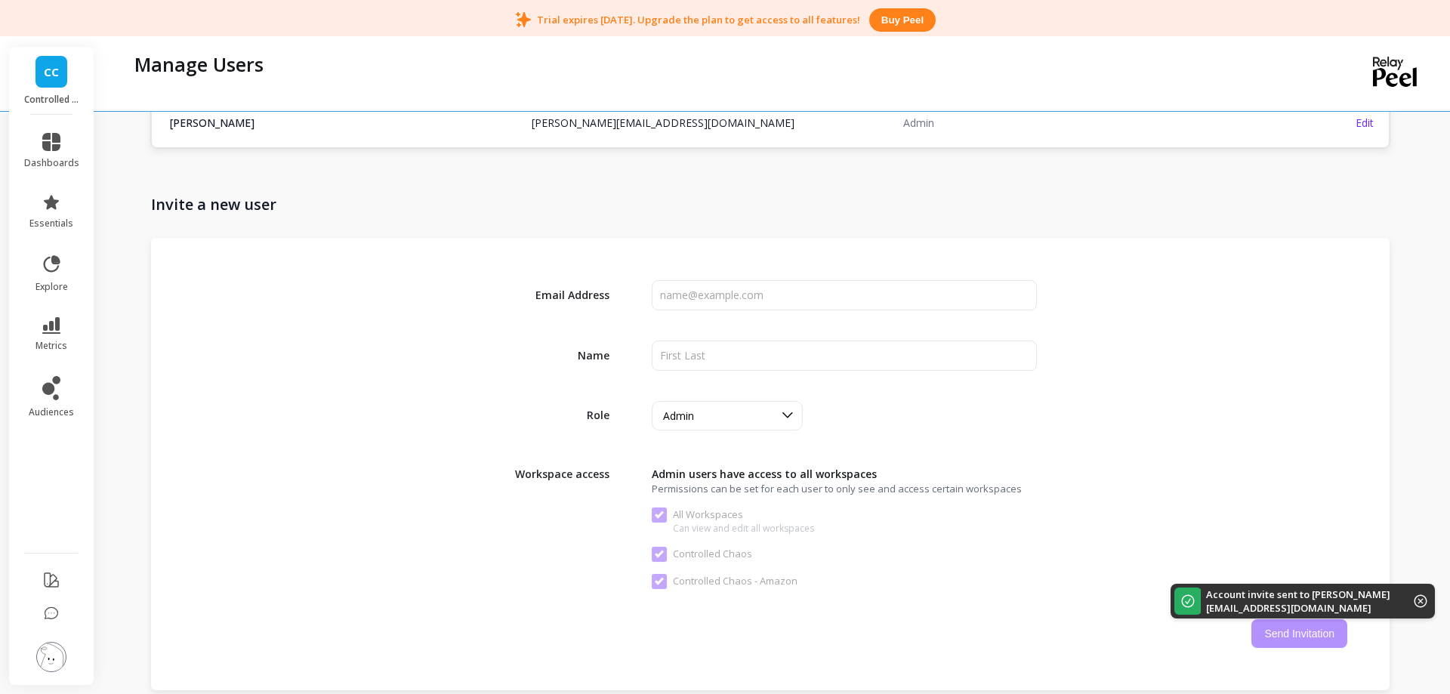
click at [1420, 597] on icon at bounding box center [1421, 601] width 14 height 14
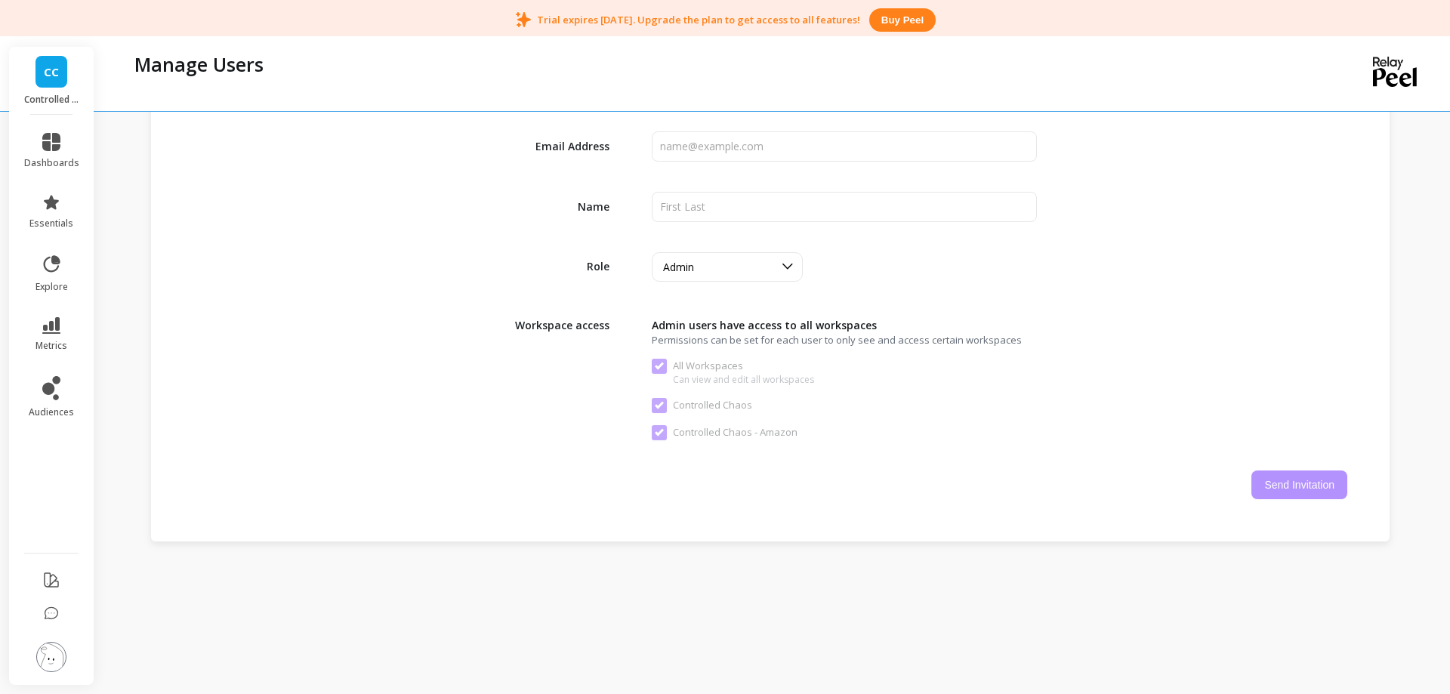
scroll to position [385, 0]
